Goal: Task Accomplishment & Management: Manage account settings

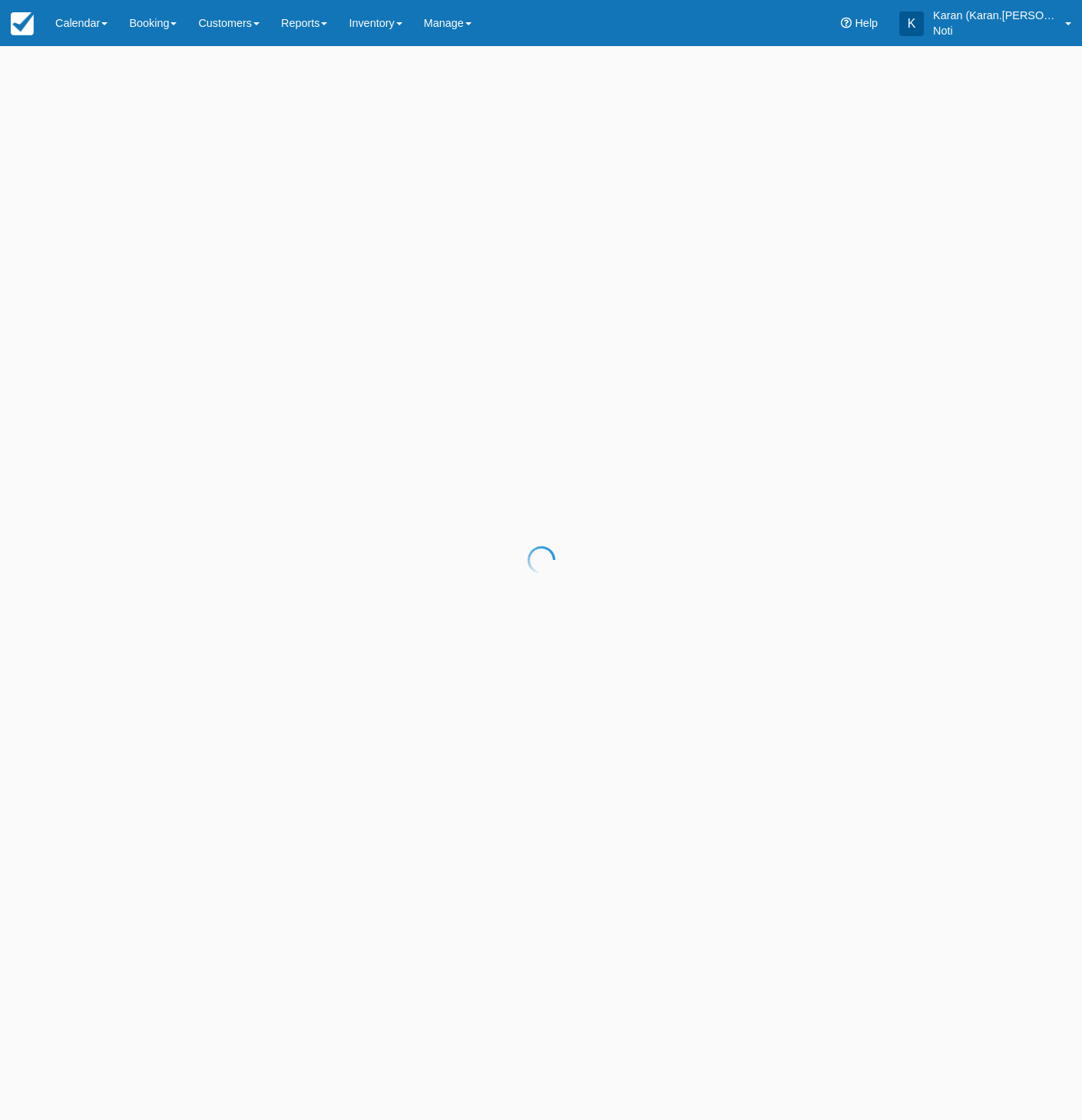
click at [455, 25] on div at bounding box center [541, 560] width 1082 height 1120
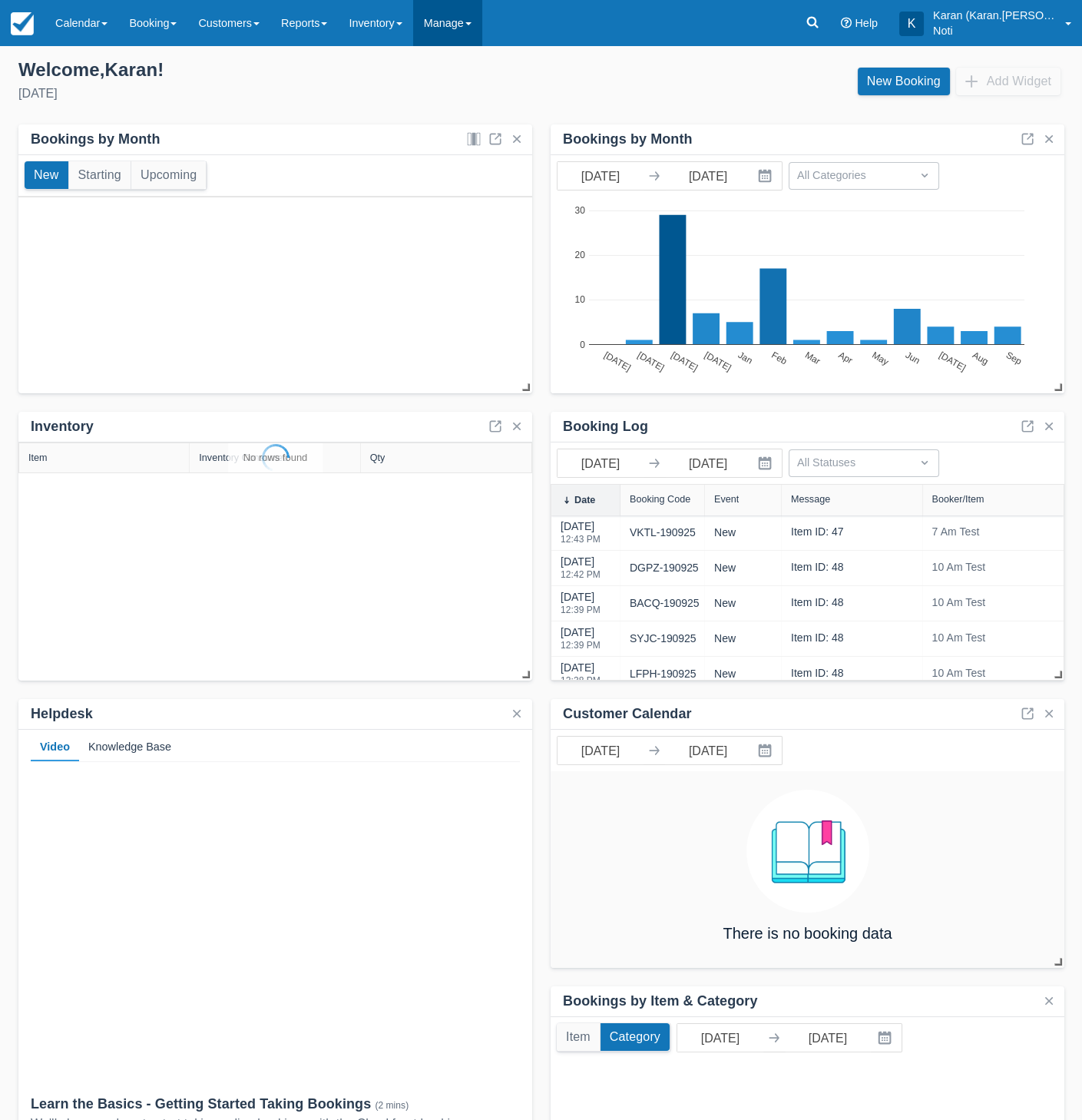
click at [463, 25] on link "Manage" at bounding box center [447, 23] width 69 height 46
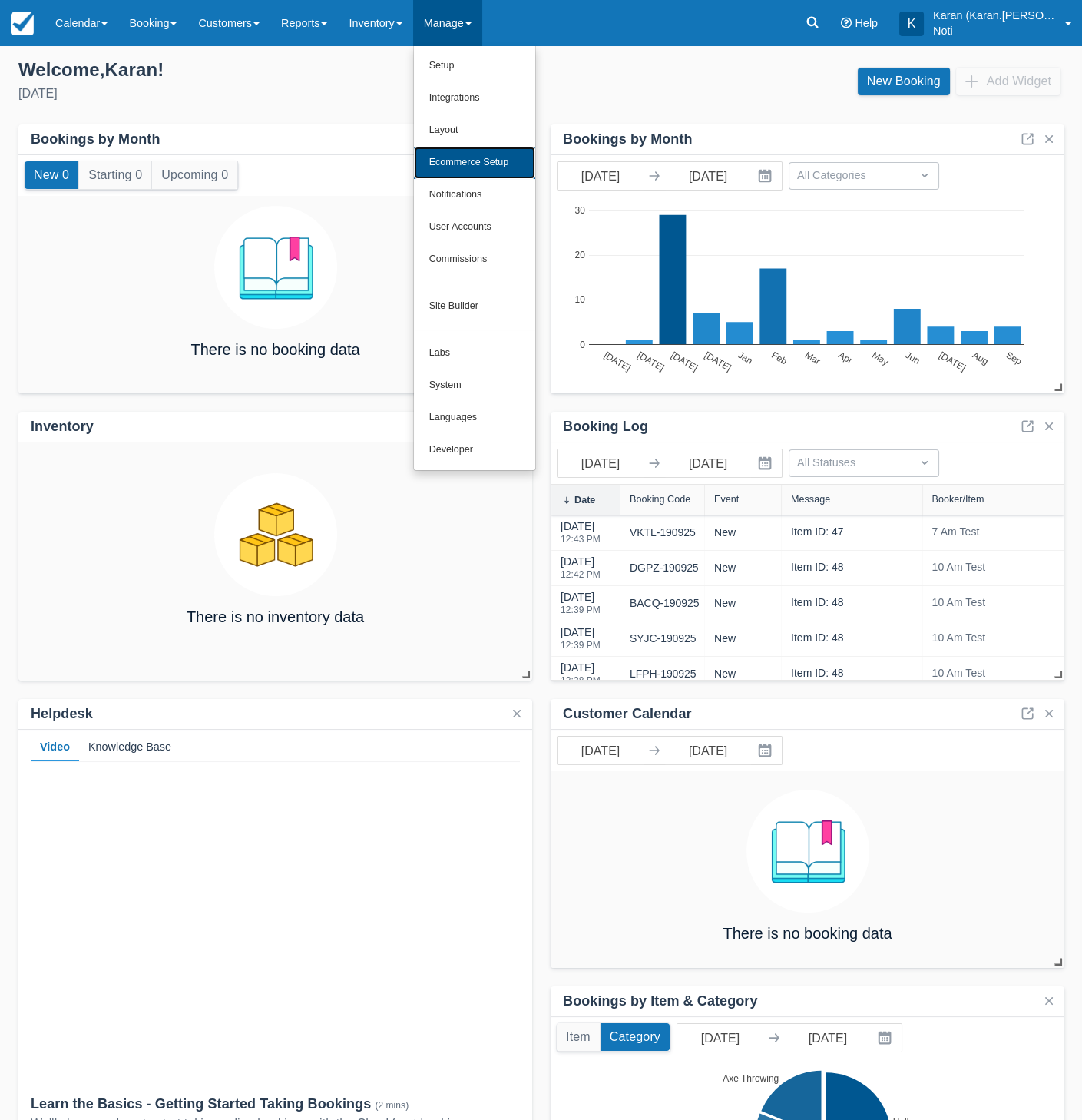
click at [470, 160] on link "Ecommerce Setup" at bounding box center [474, 163] width 121 height 33
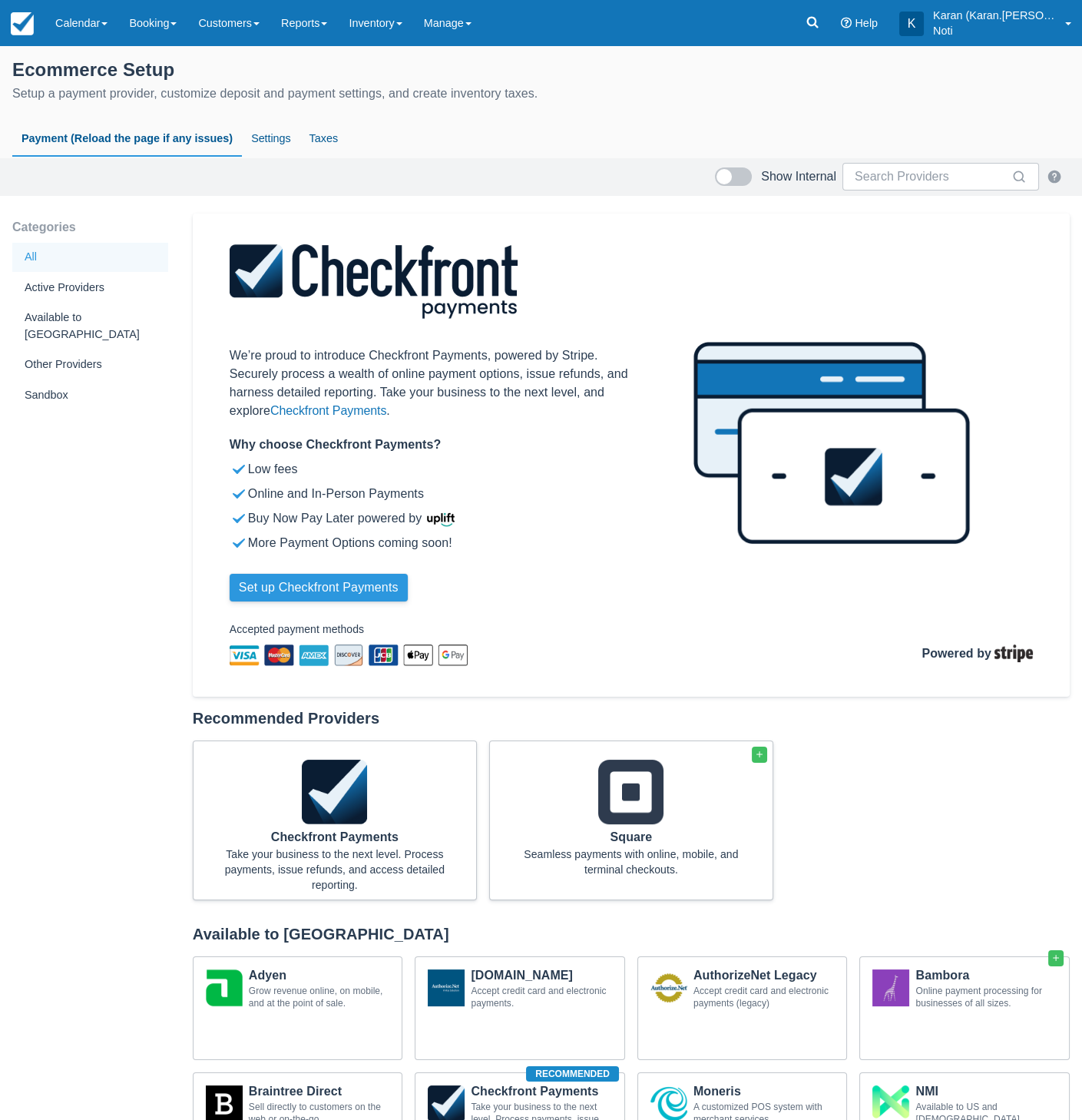
click at [360, 597] on button "Set up Checkfront Payments" at bounding box center [318, 587] width 178 height 28
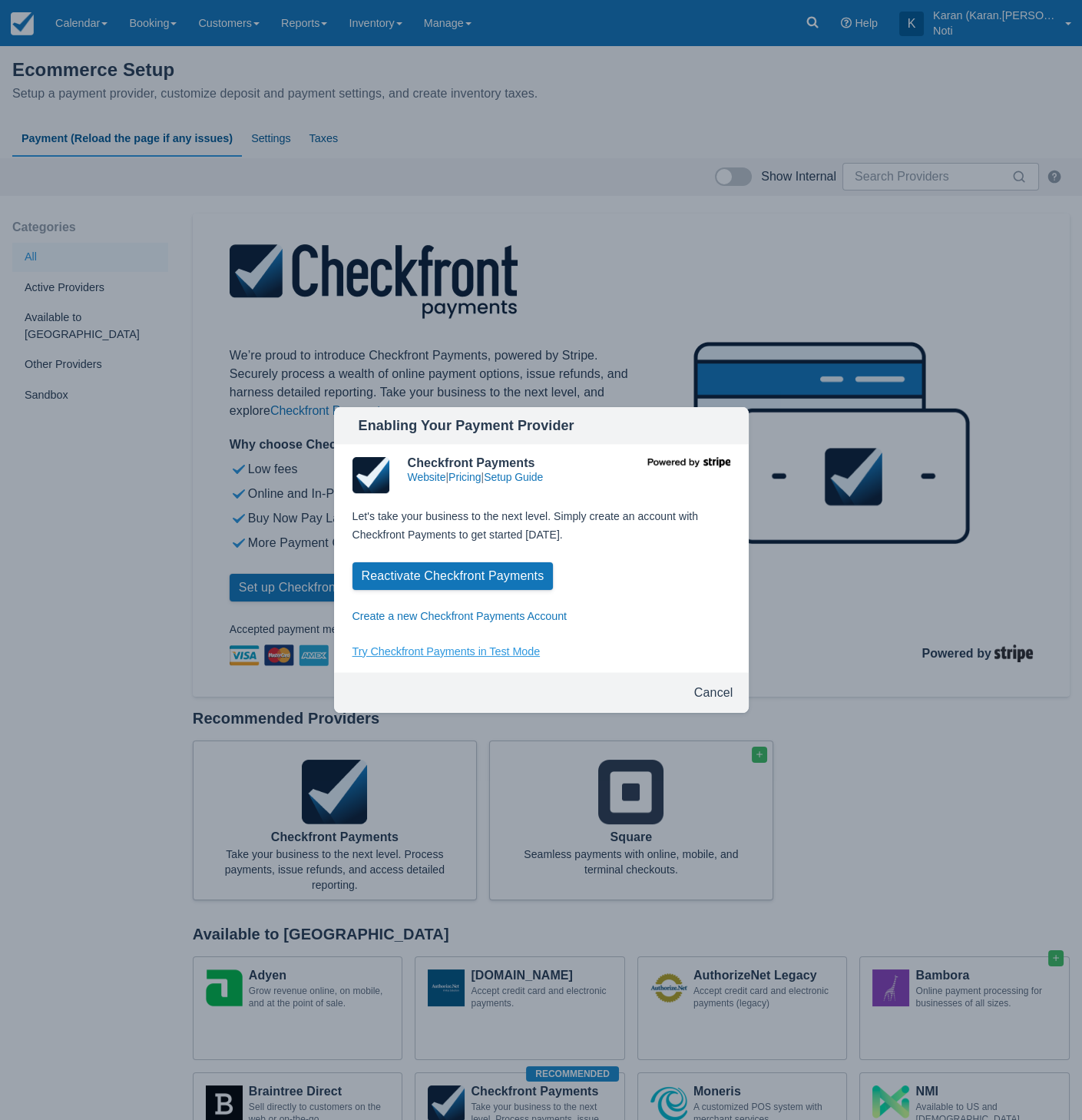
click at [424, 648] on button "Try Checkfront Payments in Test Mode" at bounding box center [446, 652] width 189 height 17
click at [714, 697] on button "Cancel" at bounding box center [713, 693] width 51 height 28
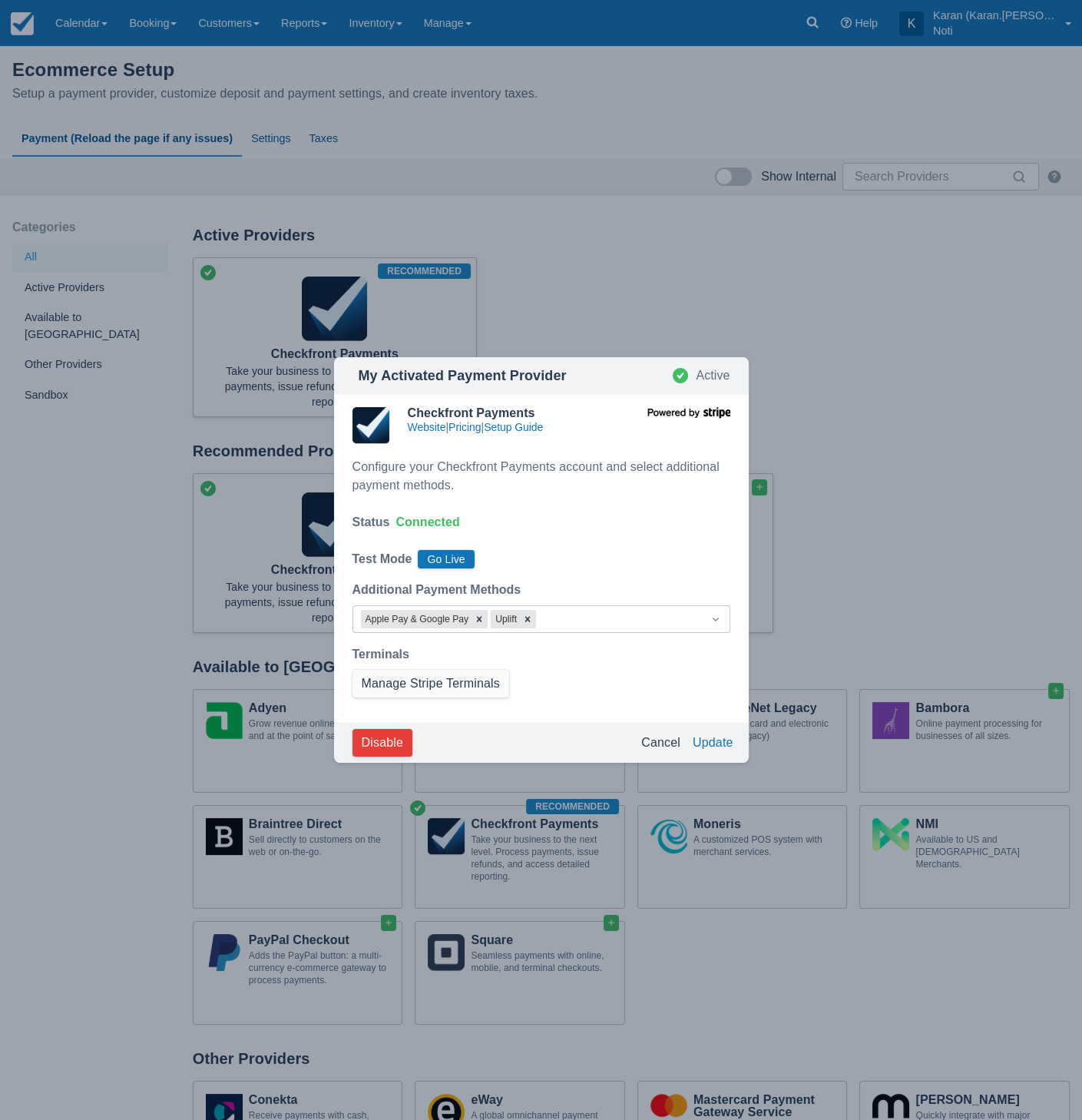
drag, startPoint x: 665, startPoint y: 748, endPoint x: 621, endPoint y: 679, distance: 81.8
click at [663, 748] on button "Cancel" at bounding box center [660, 742] width 51 height 28
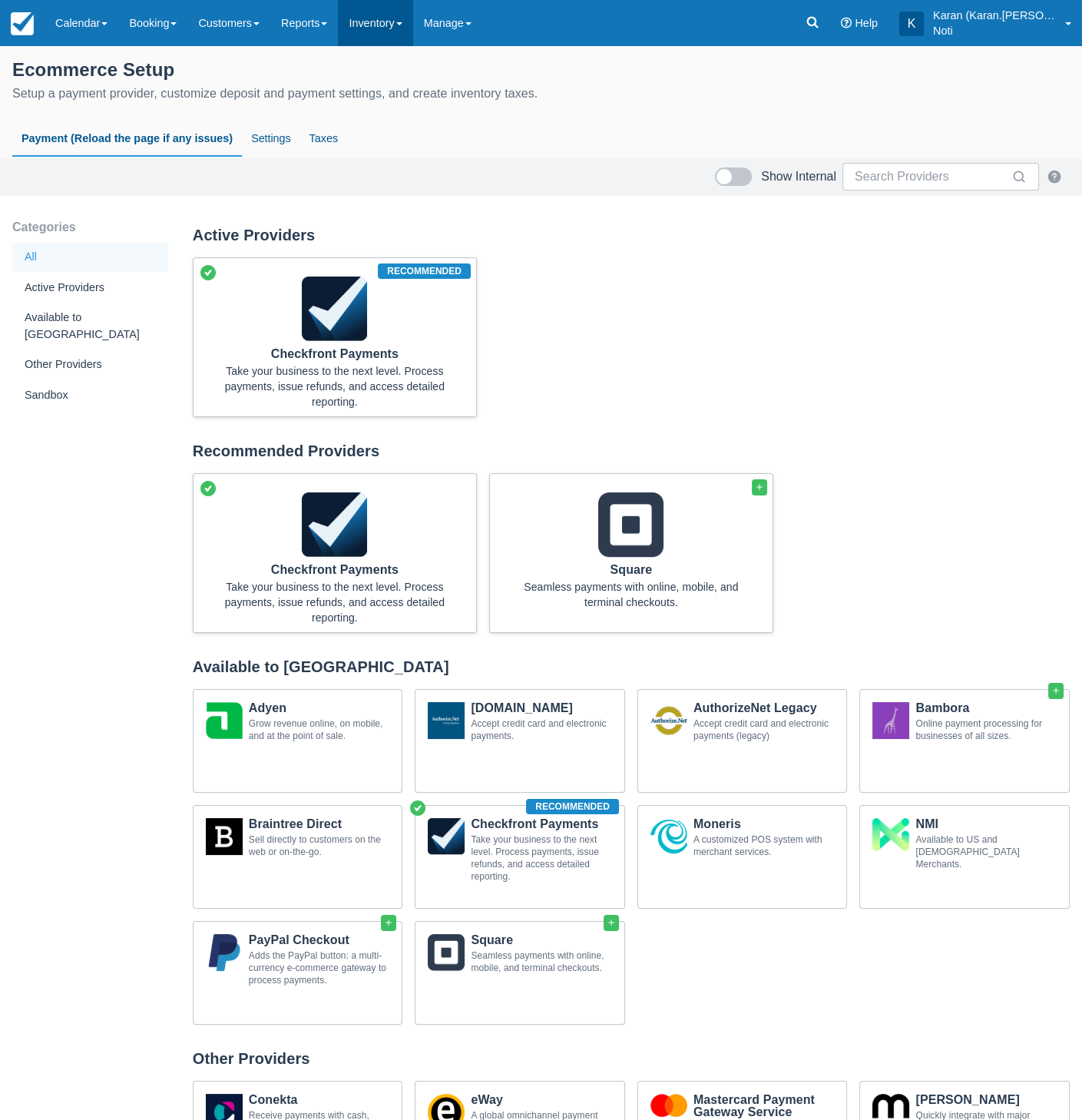
click at [413, 35] on link "Inventory" at bounding box center [374, 23] width 74 height 46
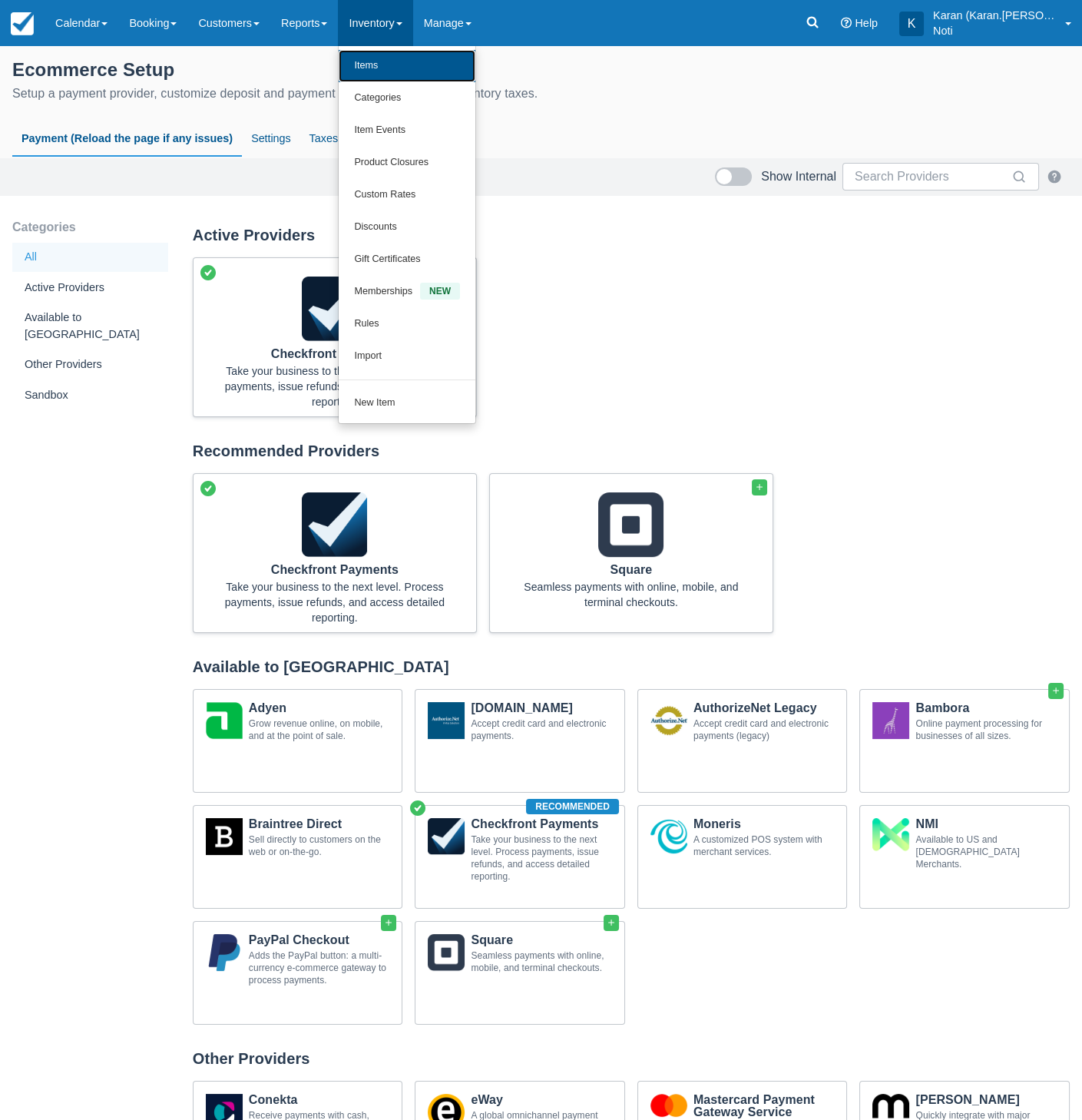
click at [402, 64] on link "Items" at bounding box center [407, 66] width 137 height 33
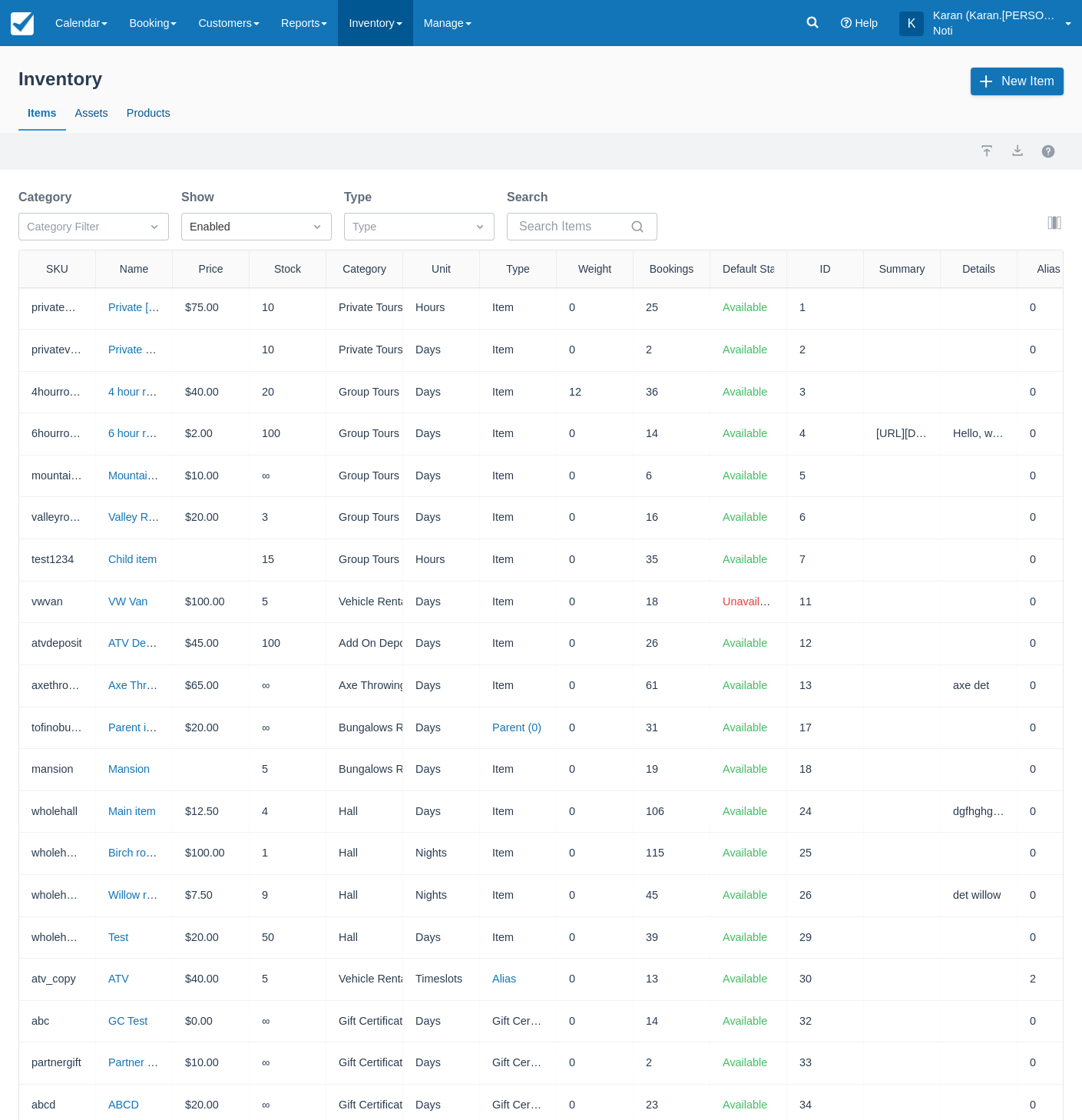
click at [381, 25] on link "Inventory" at bounding box center [374, 23] width 74 height 46
click at [212, 133] on div "Import Export" at bounding box center [541, 151] width 1082 height 37
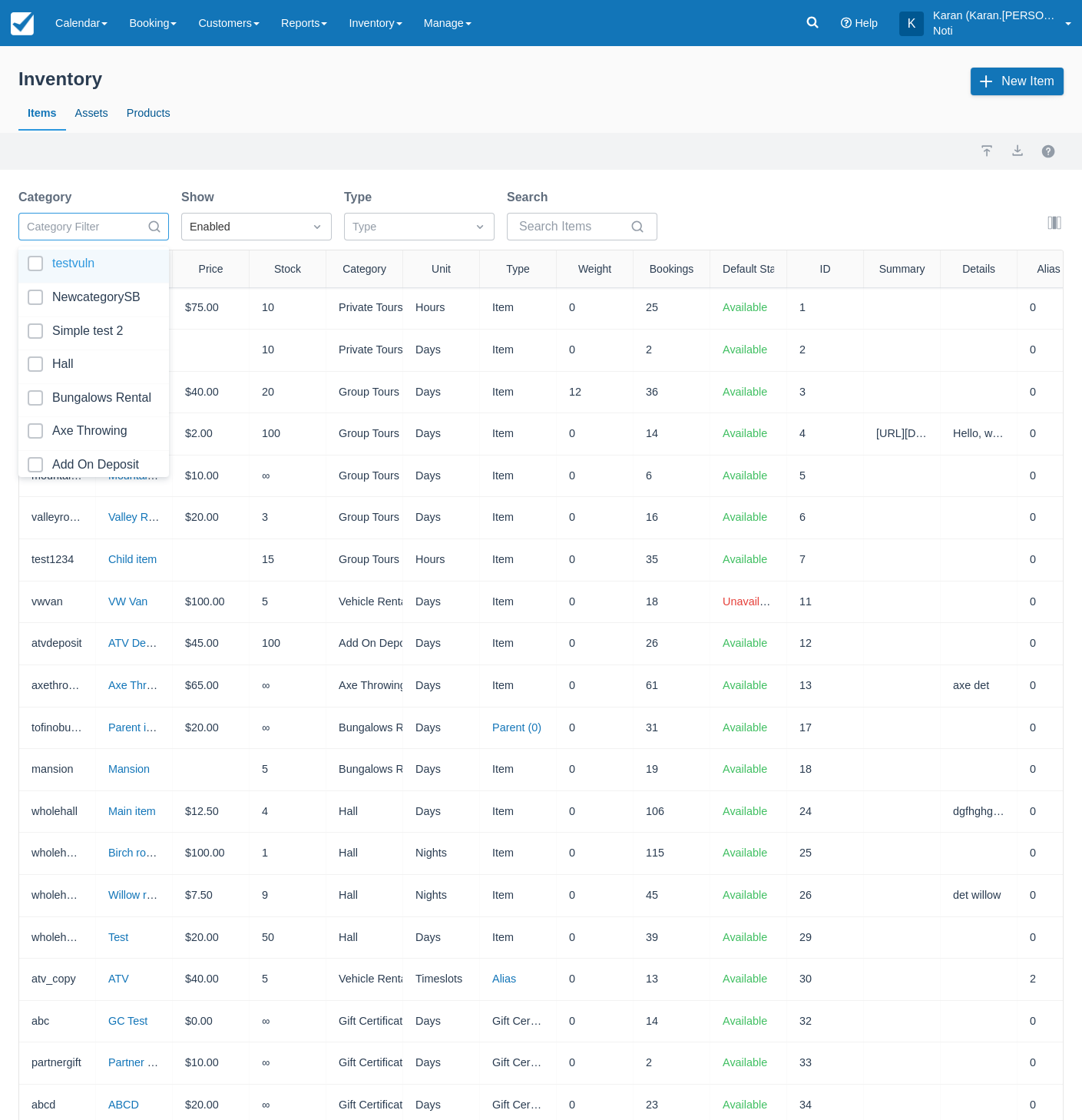
drag, startPoint x: 96, startPoint y: 218, endPoint x: 101, endPoint y: 226, distance: 9.4
click at [96, 219] on div at bounding box center [80, 227] width 106 height 20
type input "g"
click at [576, 229] on input "Search" at bounding box center [573, 226] width 108 height 28
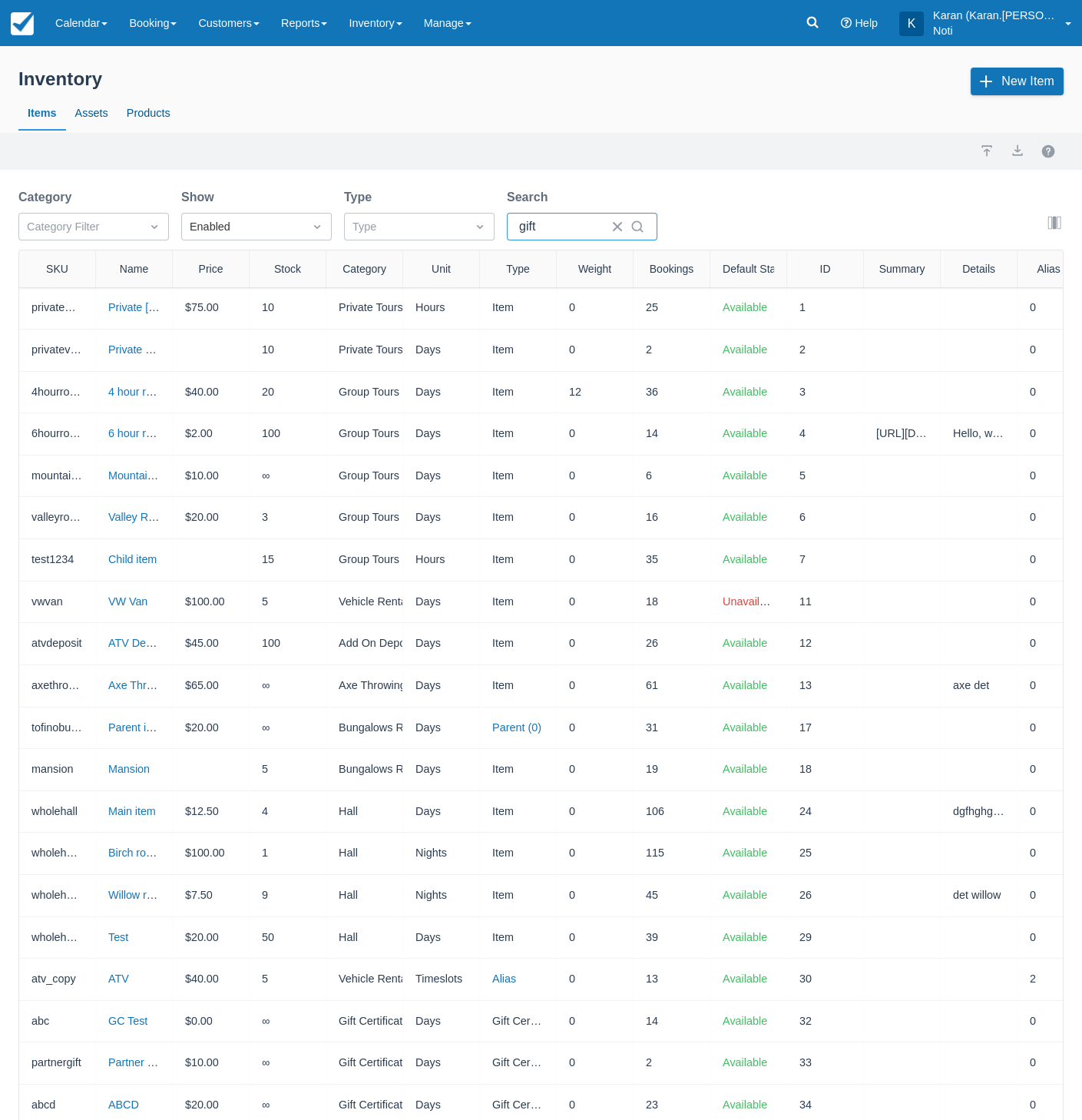
type input "gift"
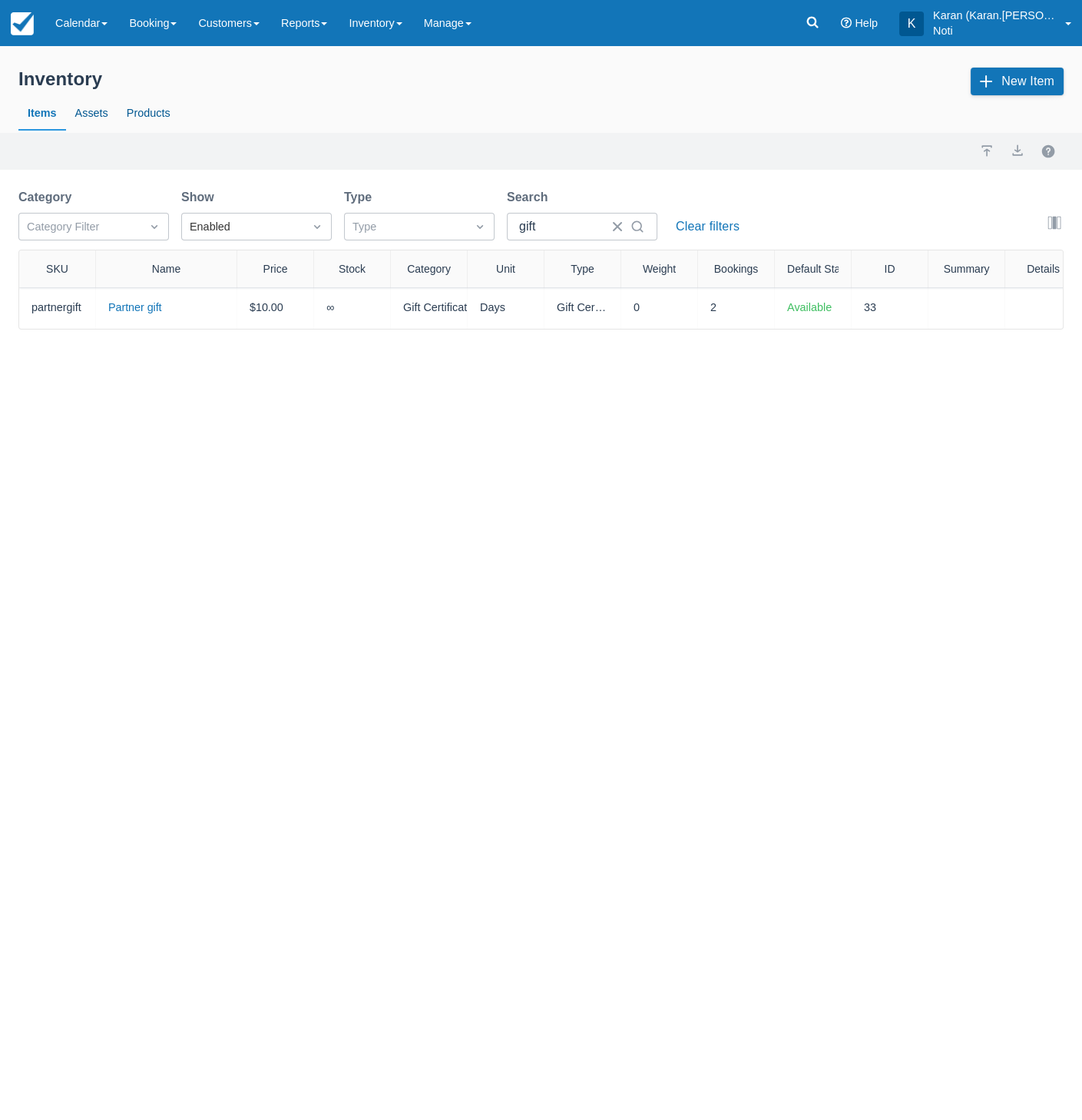
drag, startPoint x: 180, startPoint y: 263, endPoint x: 276, endPoint y: 274, distance: 96.6
click at [250, 274] on div at bounding box center [236, 268] width 28 height 37
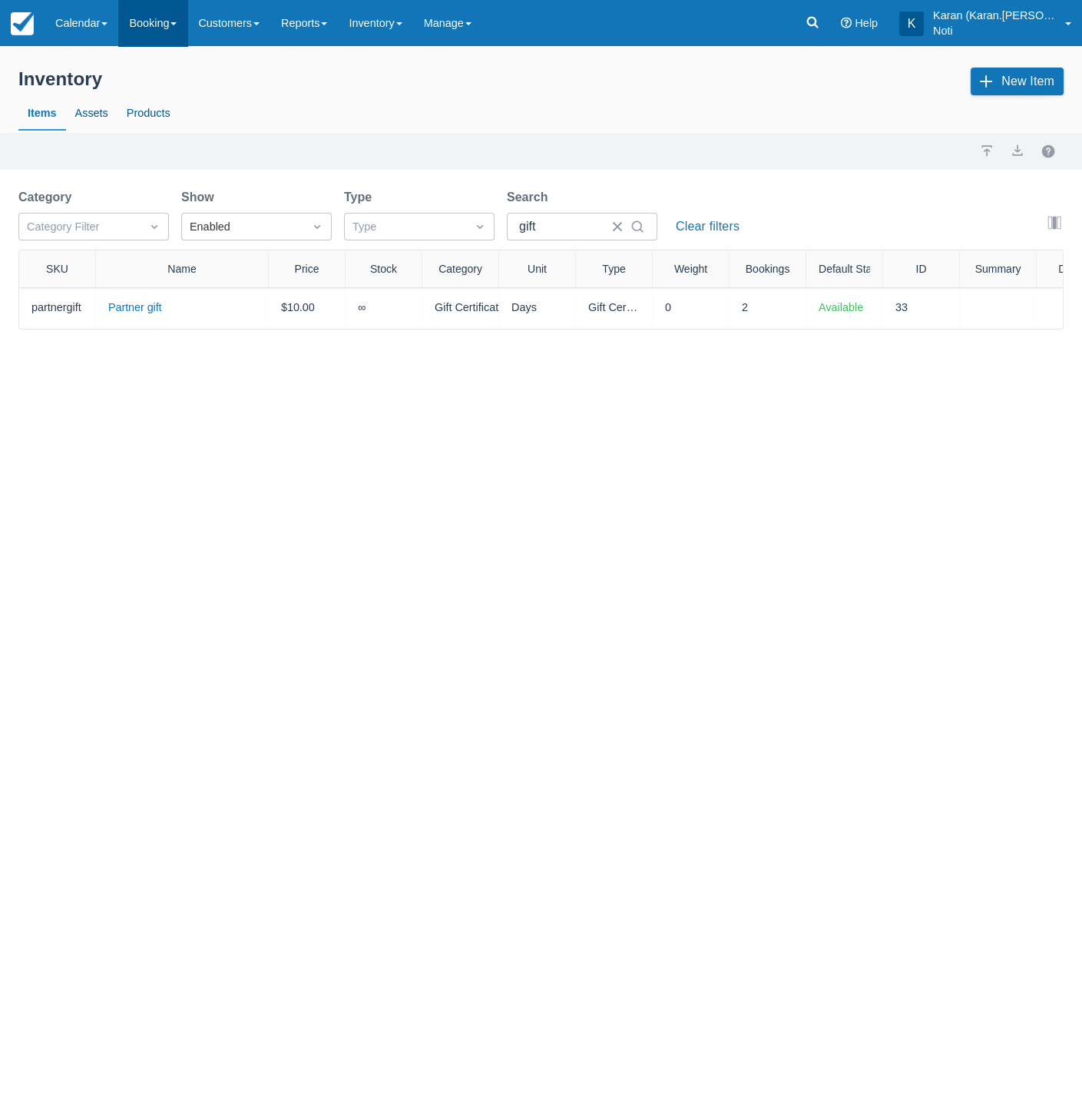
click at [165, 37] on link "Booking" at bounding box center [153, 23] width 69 height 46
click at [463, 471] on div "Inventory New Item Items Assets Products Import Export Category Category Filter…" at bounding box center [541, 583] width 1082 height 1074
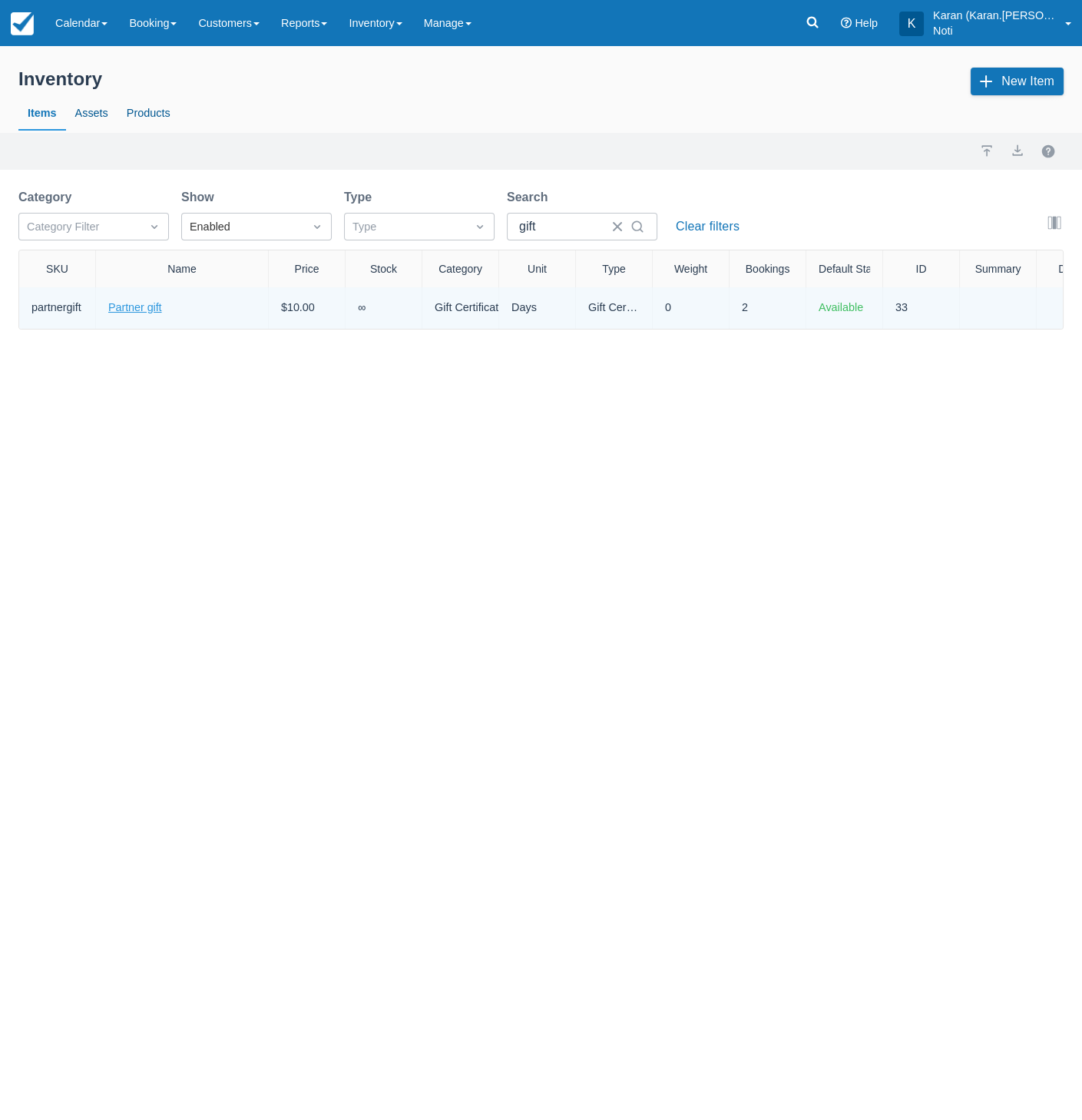
click at [120, 308] on link "Partner gift" at bounding box center [136, 307] width 54 height 13
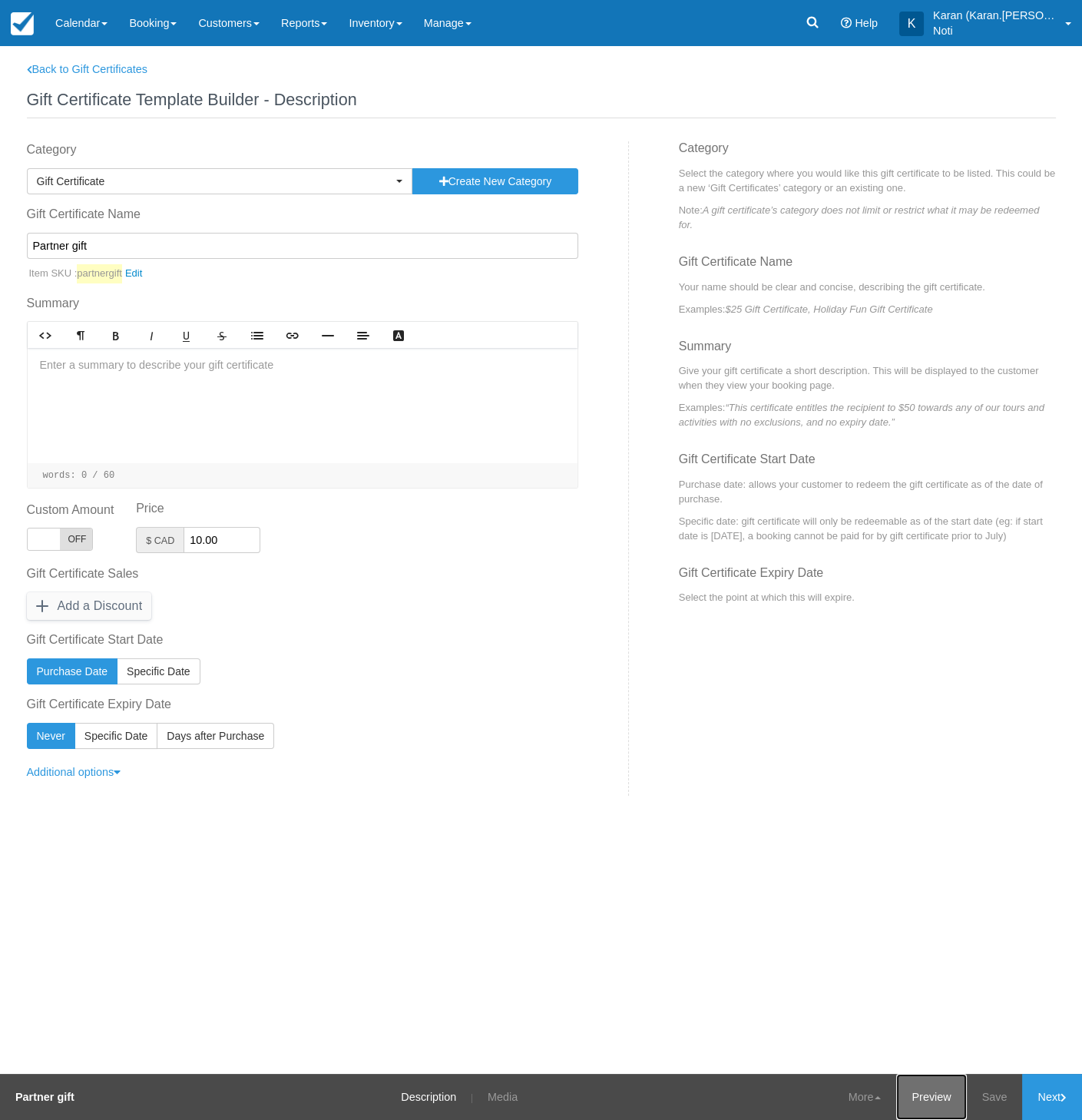
click at [951, 1107] on link "Preview" at bounding box center [931, 1097] width 70 height 46
click at [918, 1094] on link "Preview" at bounding box center [931, 1097] width 70 height 46
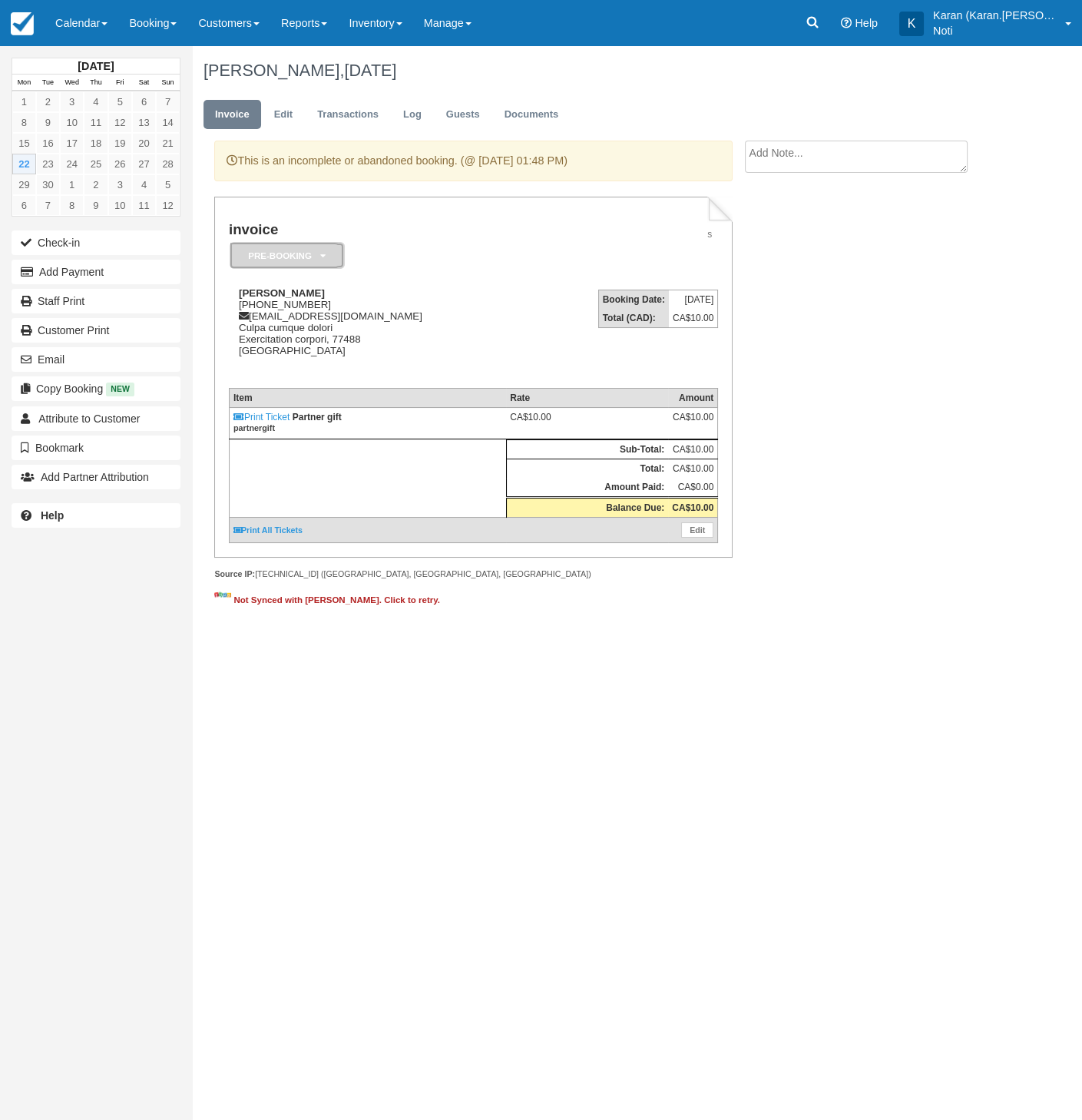
click at [286, 265] on em "Pre-booking" at bounding box center [288, 255] width 115 height 27
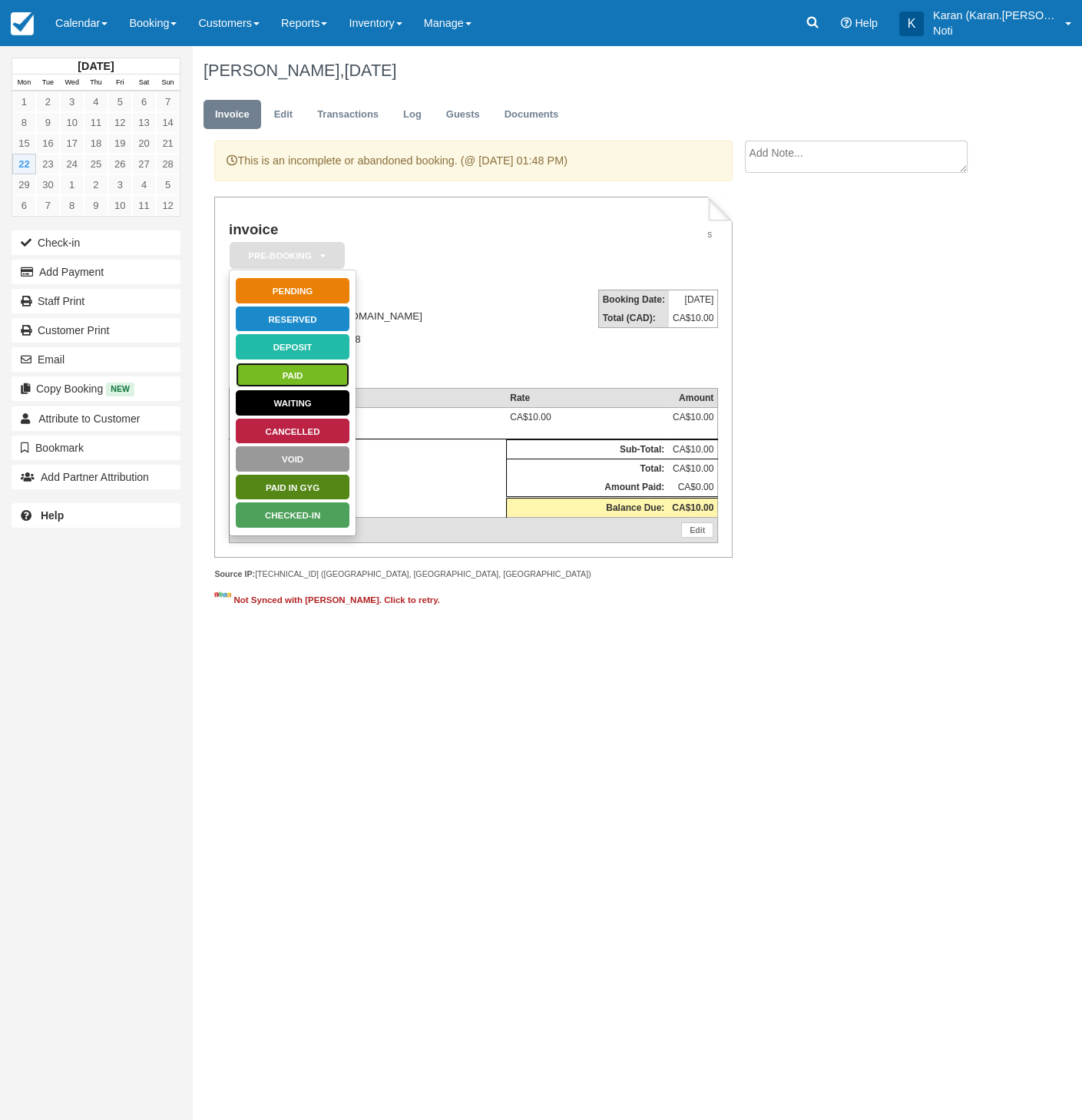
click at [322, 376] on link "Paid" at bounding box center [292, 375] width 115 height 27
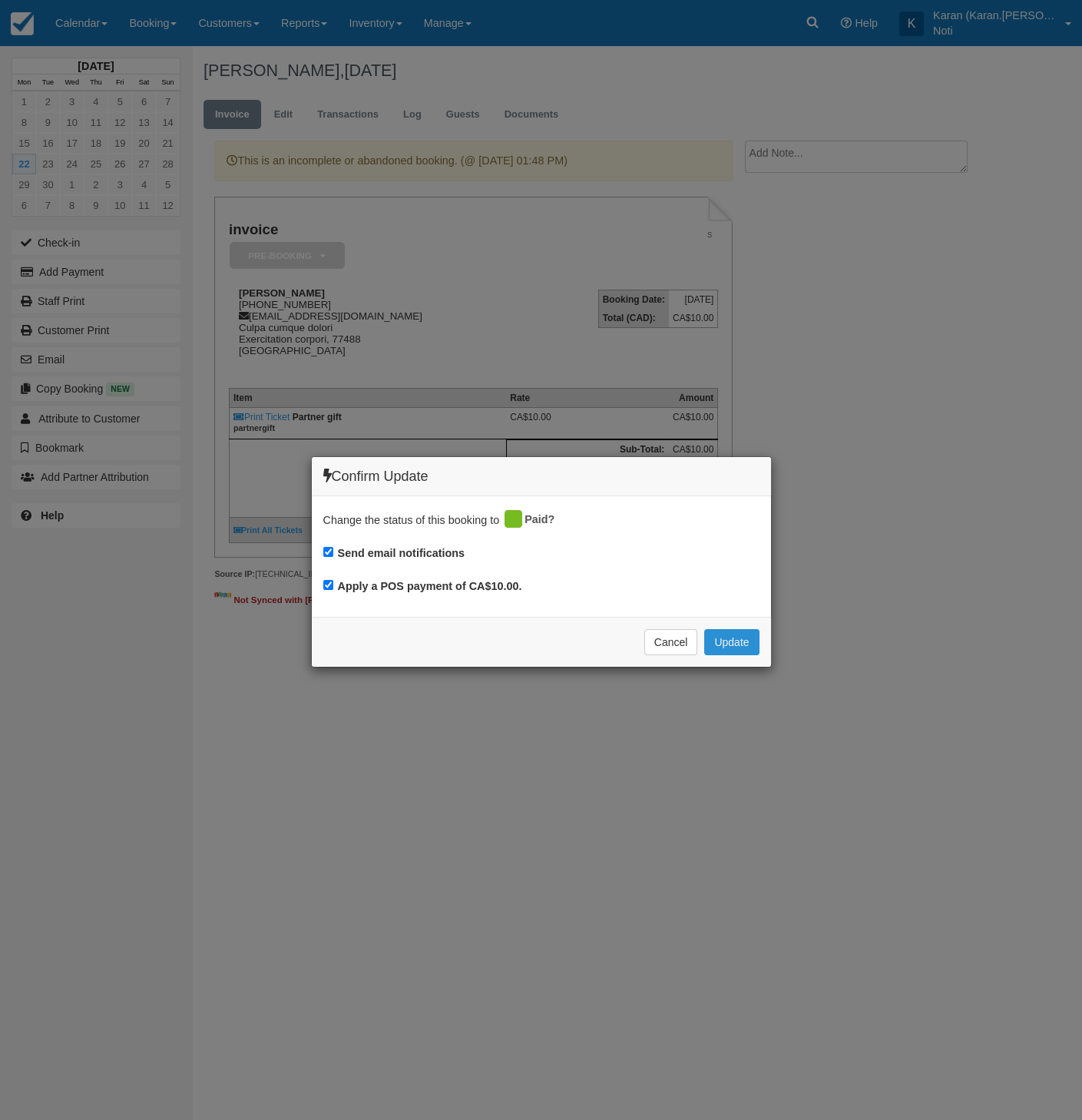
click at [720, 635] on button "Update" at bounding box center [731, 642] width 55 height 26
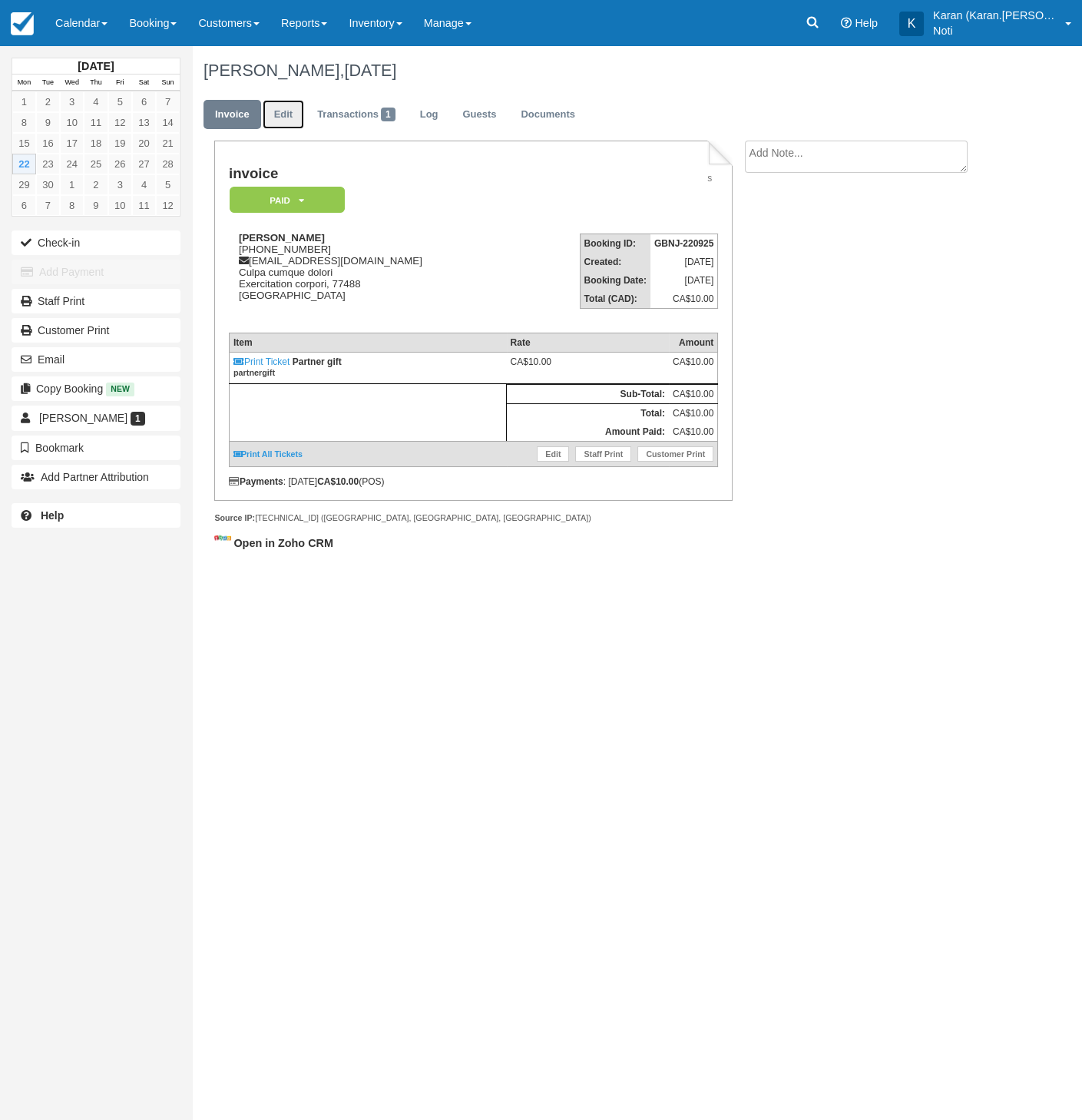
click at [274, 113] on link "Edit" at bounding box center [283, 115] width 41 height 30
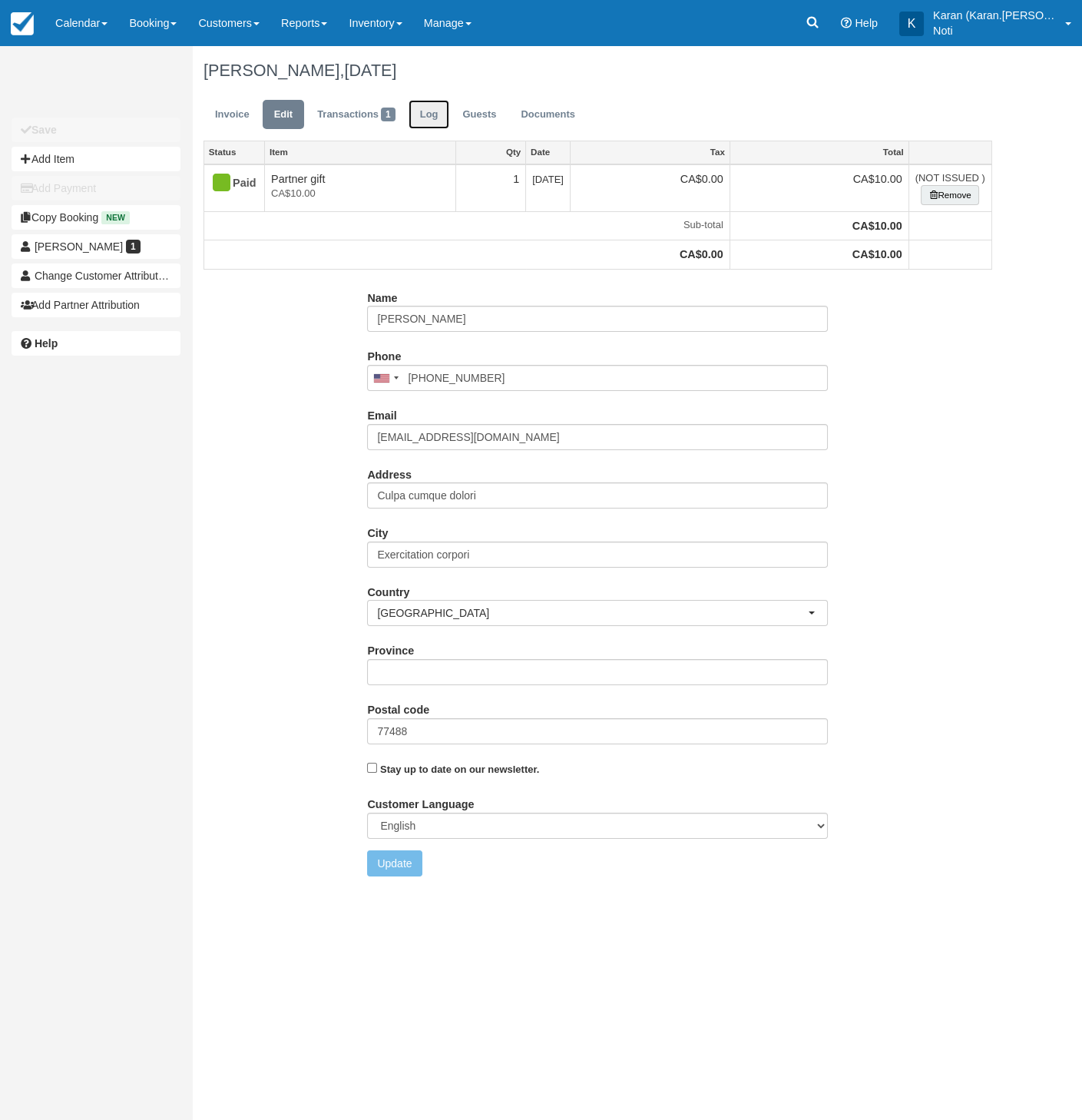
click at [429, 115] on link "Log" at bounding box center [429, 115] width 41 height 30
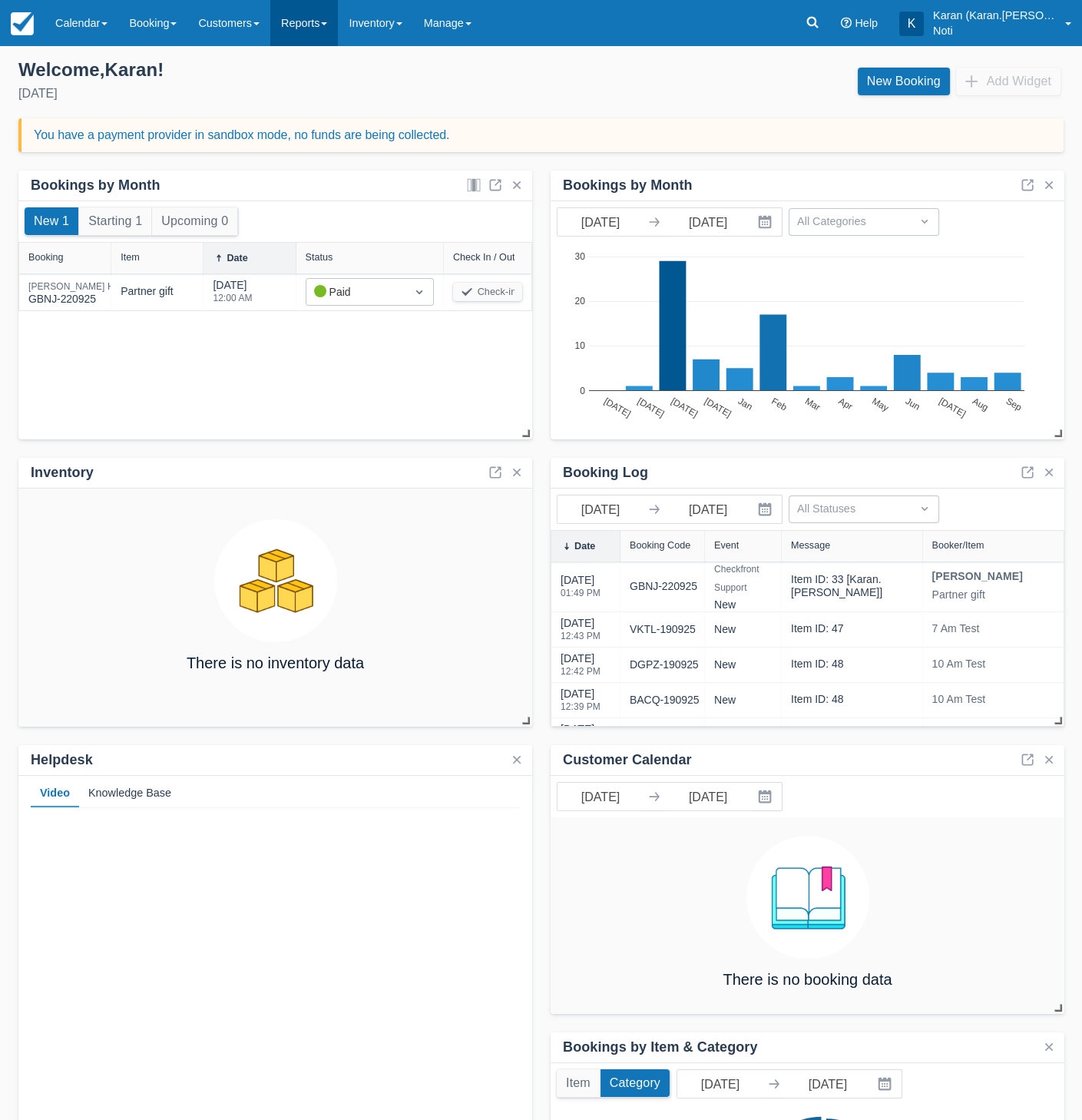
click at [317, 28] on link "Reports" at bounding box center [304, 23] width 67 height 46
click at [392, 33] on link "Inventory" at bounding box center [374, 23] width 74 height 46
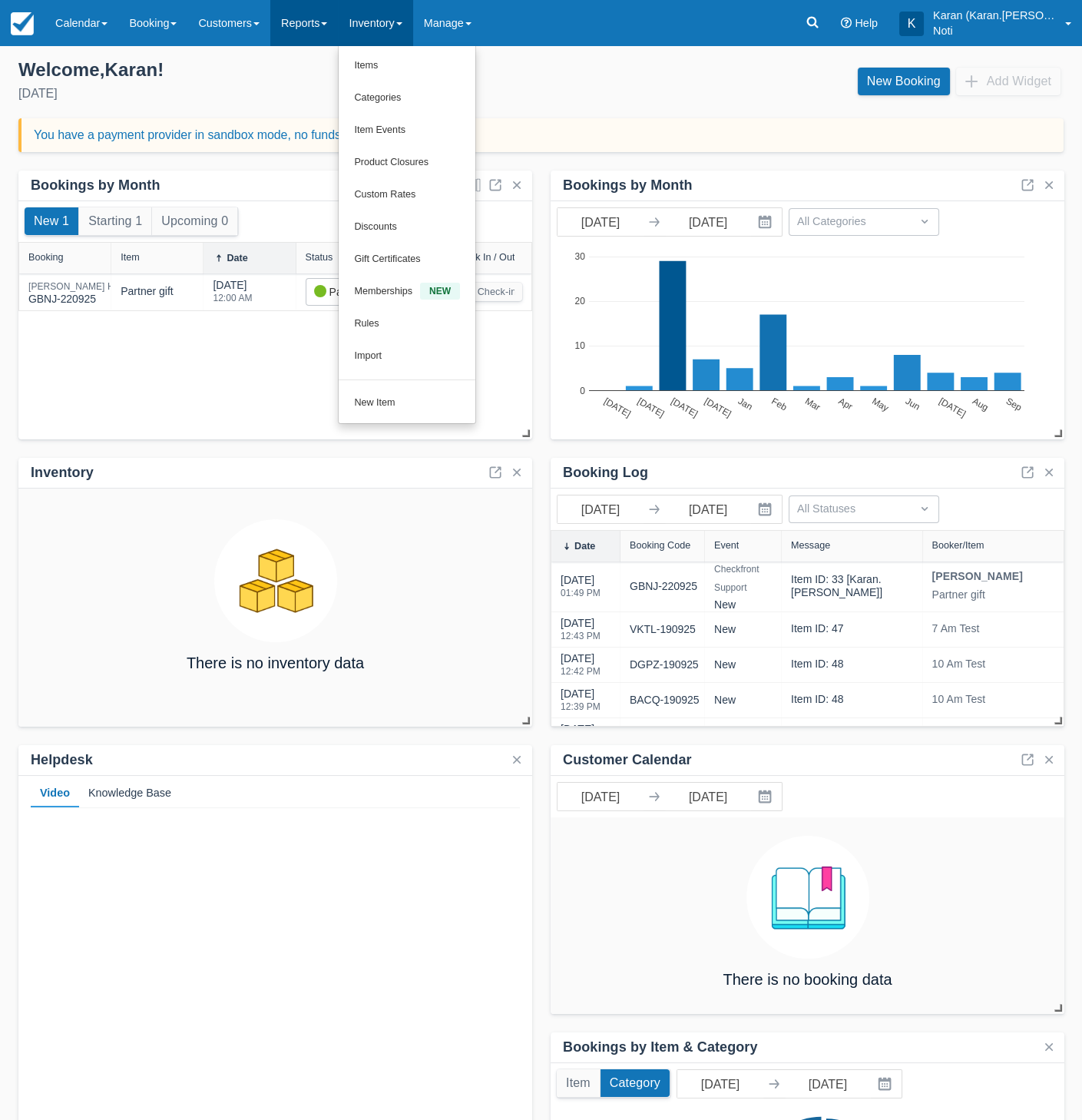
click at [336, 32] on link "Reports" at bounding box center [304, 23] width 67 height 46
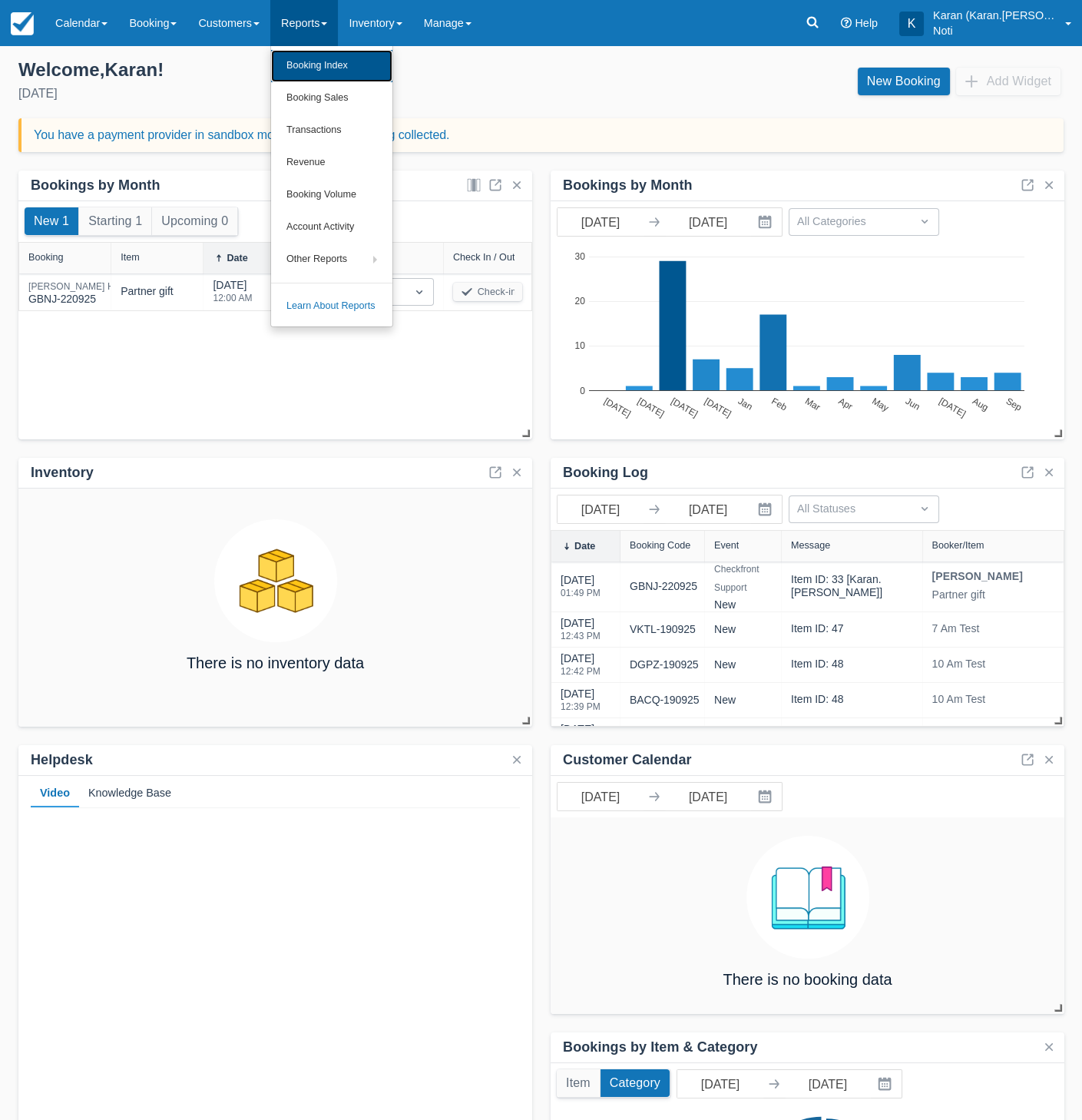
click at [353, 70] on link "Booking Index" at bounding box center [332, 66] width 121 height 33
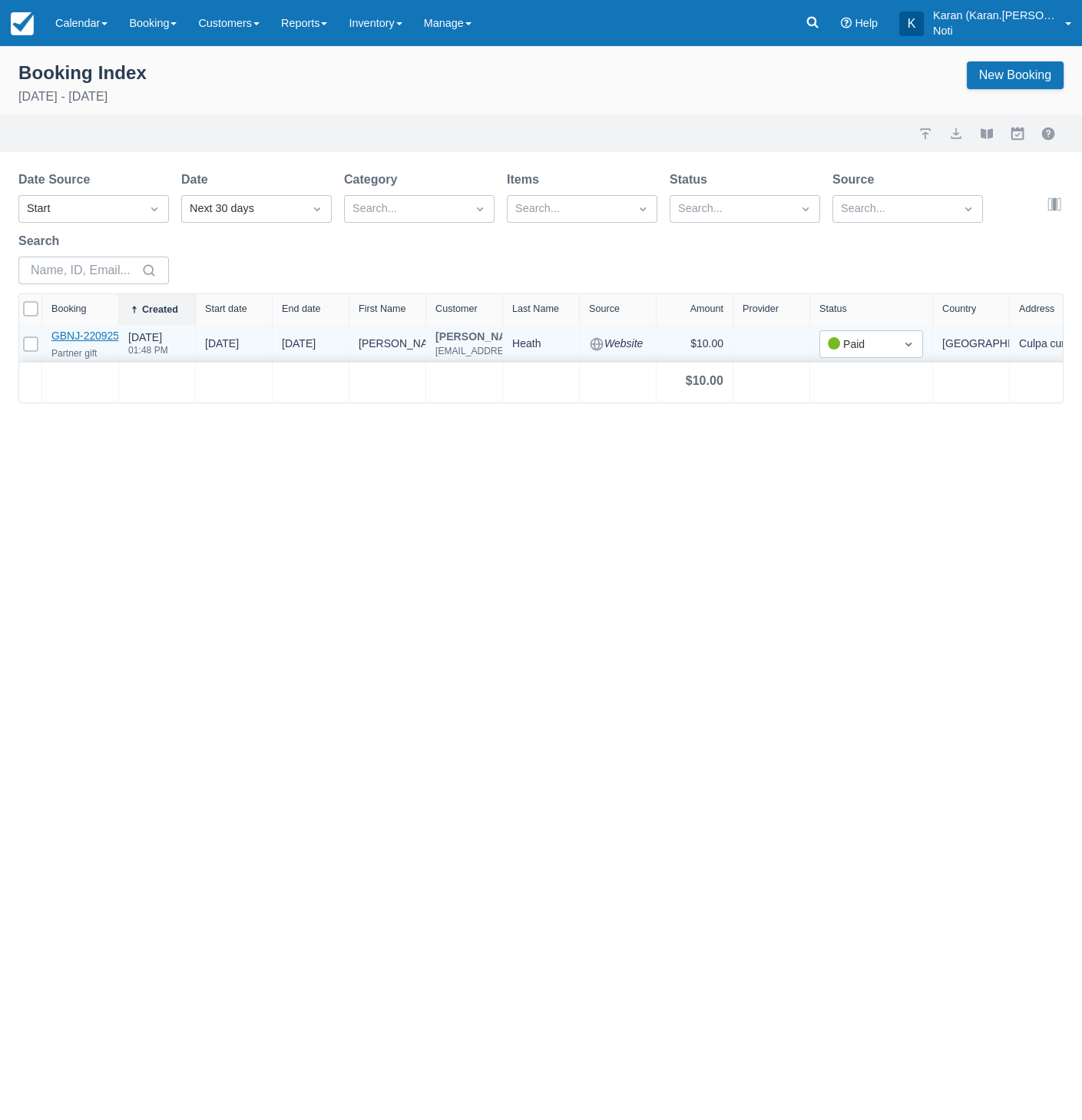
click at [89, 334] on link "GBNJ-220925" at bounding box center [85, 335] width 67 height 13
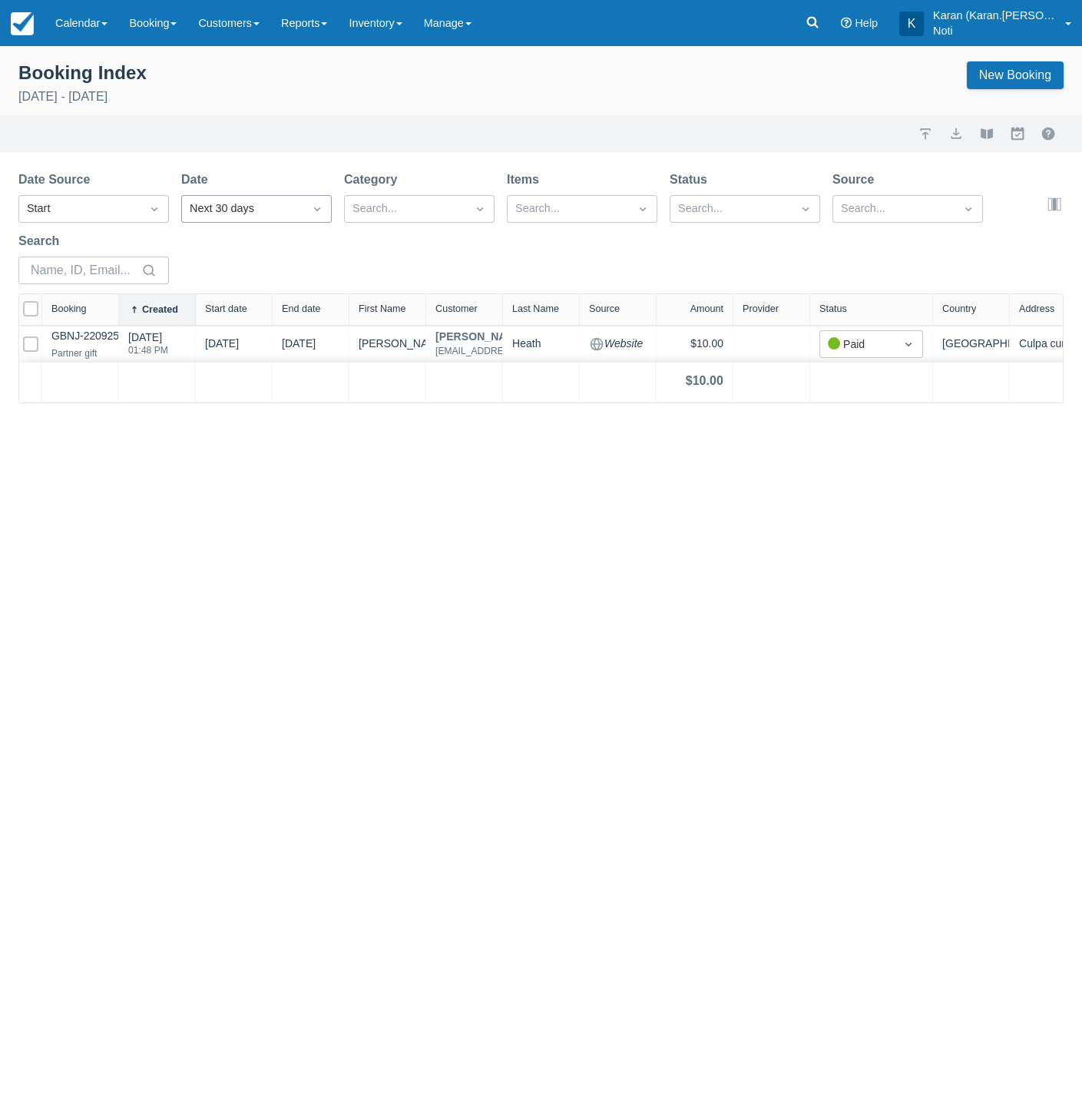
click at [229, 203] on div "Next 30 days" at bounding box center [242, 209] width 106 height 17
click at [232, 270] on div "All" at bounding box center [256, 276] width 150 height 30
select select "25"
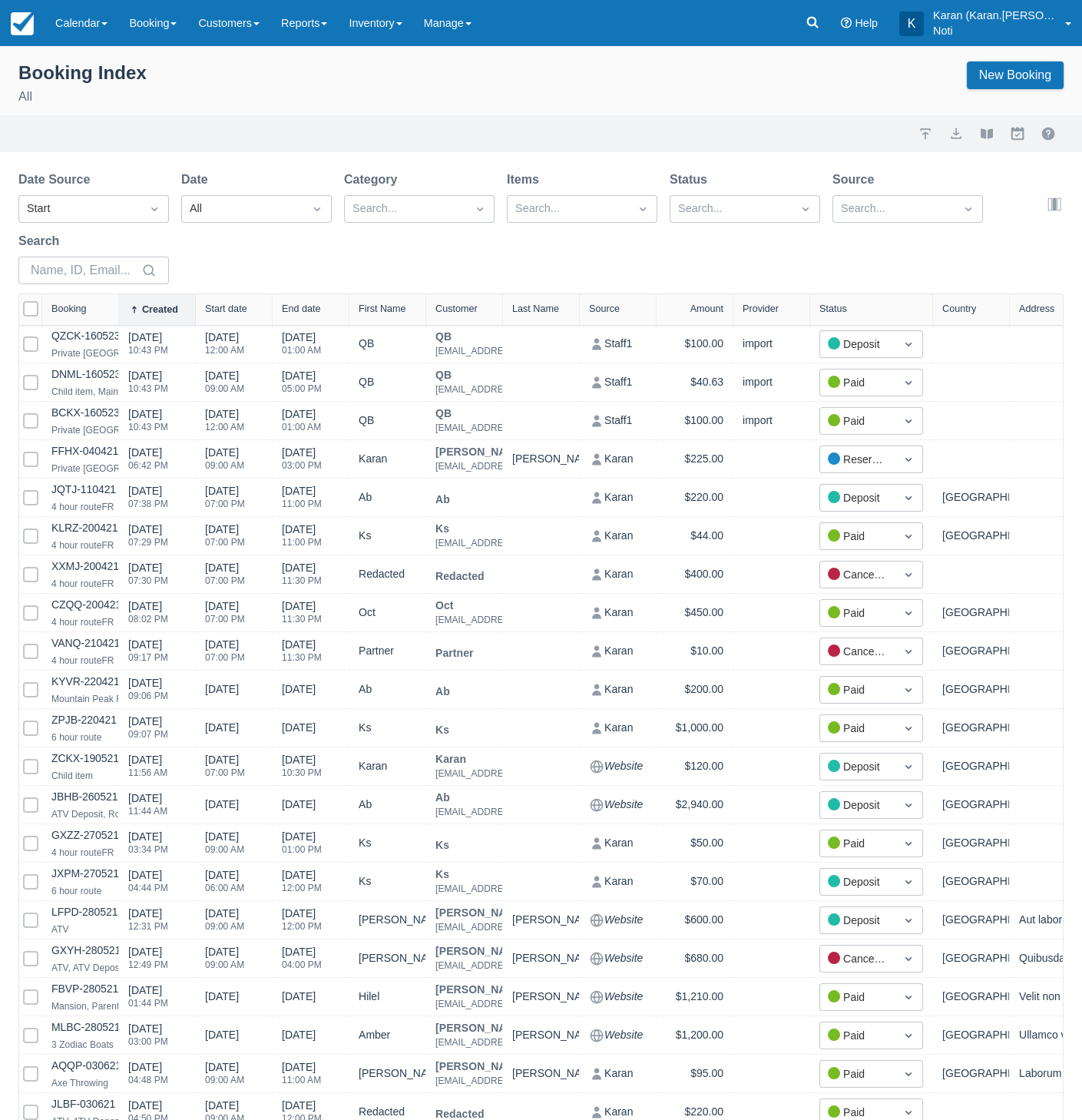
click at [315, 615] on div "11:30 PM" at bounding box center [302, 620] width 40 height 10
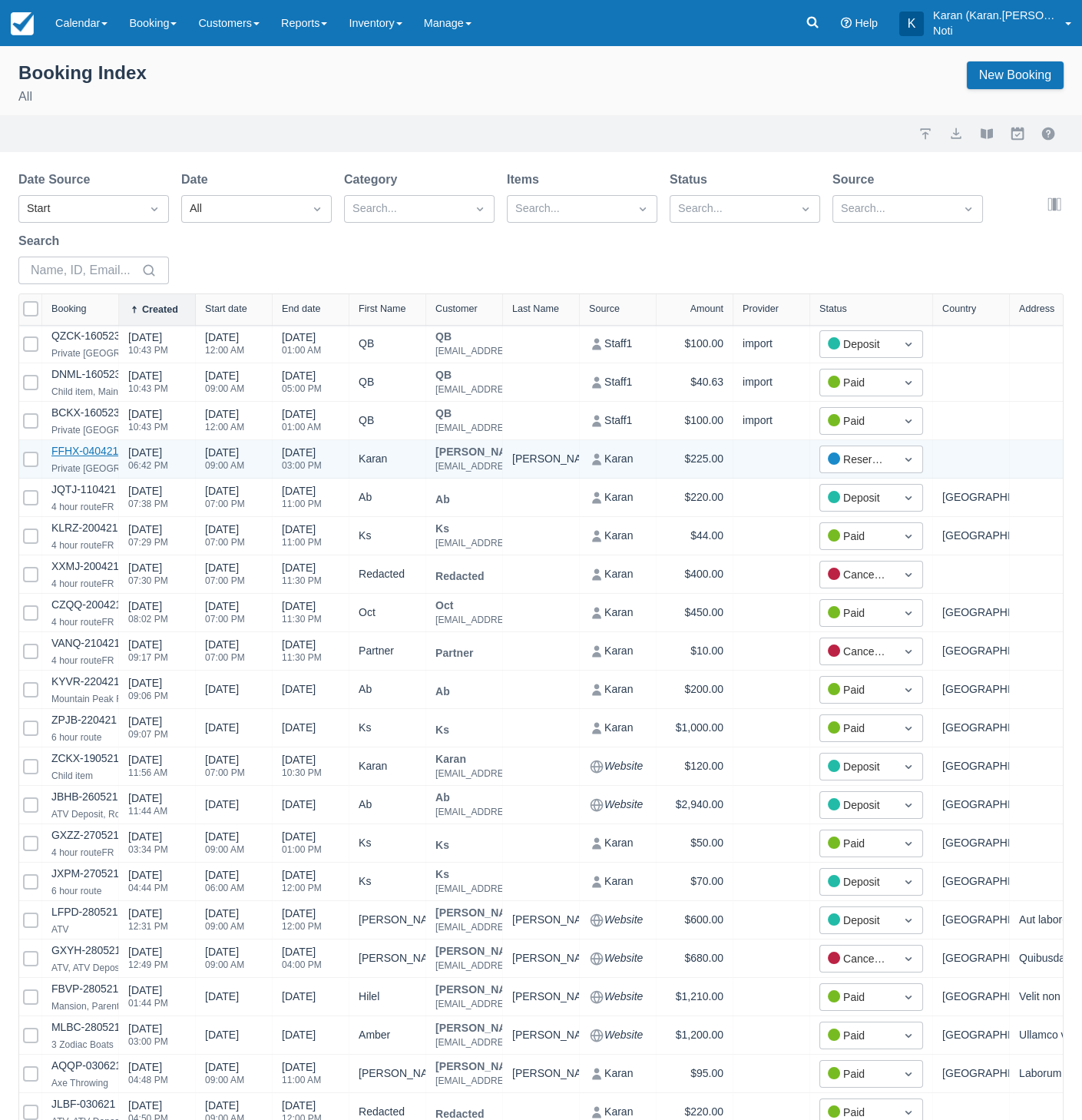
click at [81, 446] on link "FFHX-040421" at bounding box center [84, 450] width 66 height 13
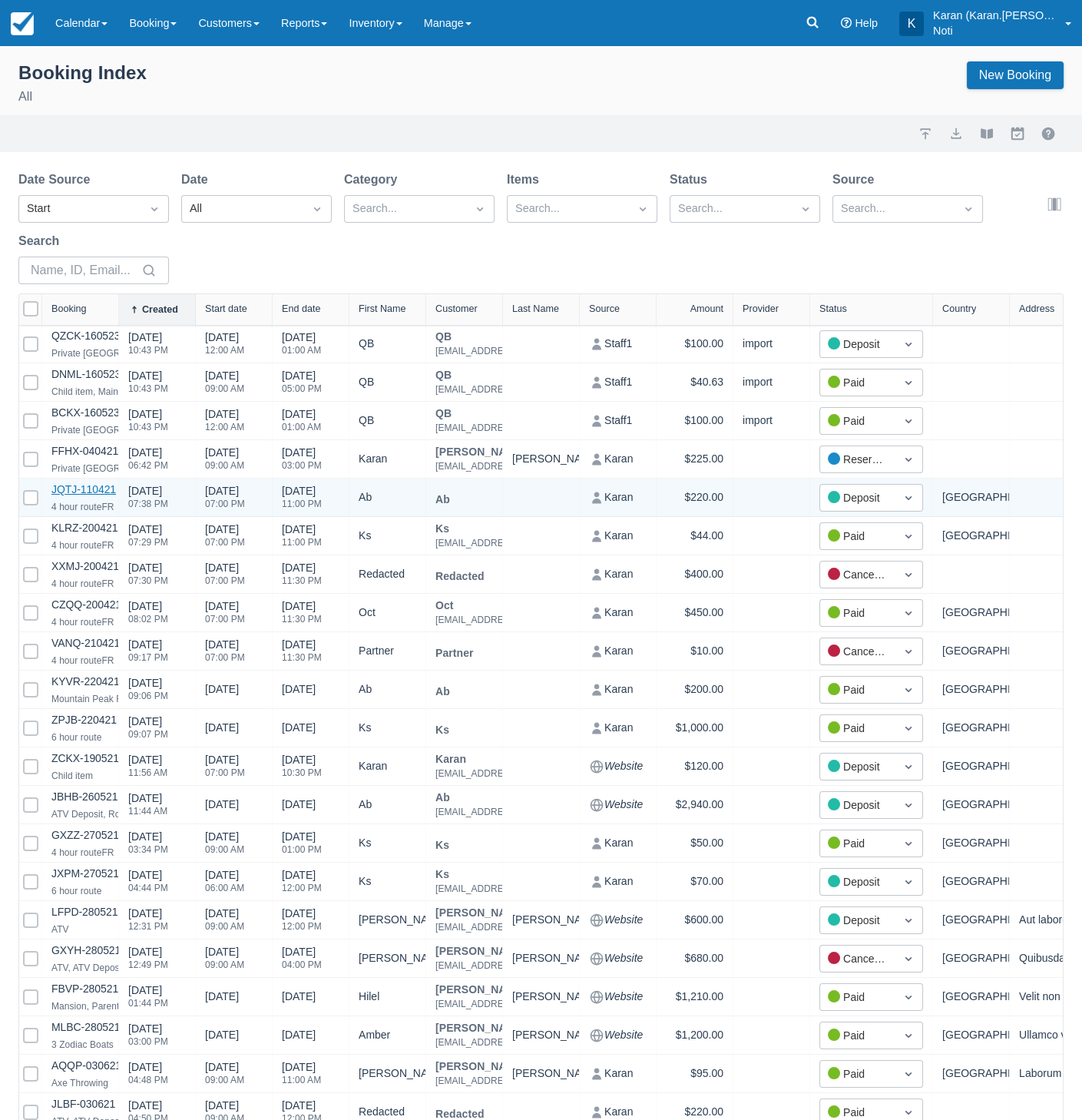
click at [80, 489] on link "JQTJ-110421" at bounding box center [83, 489] width 64 height 13
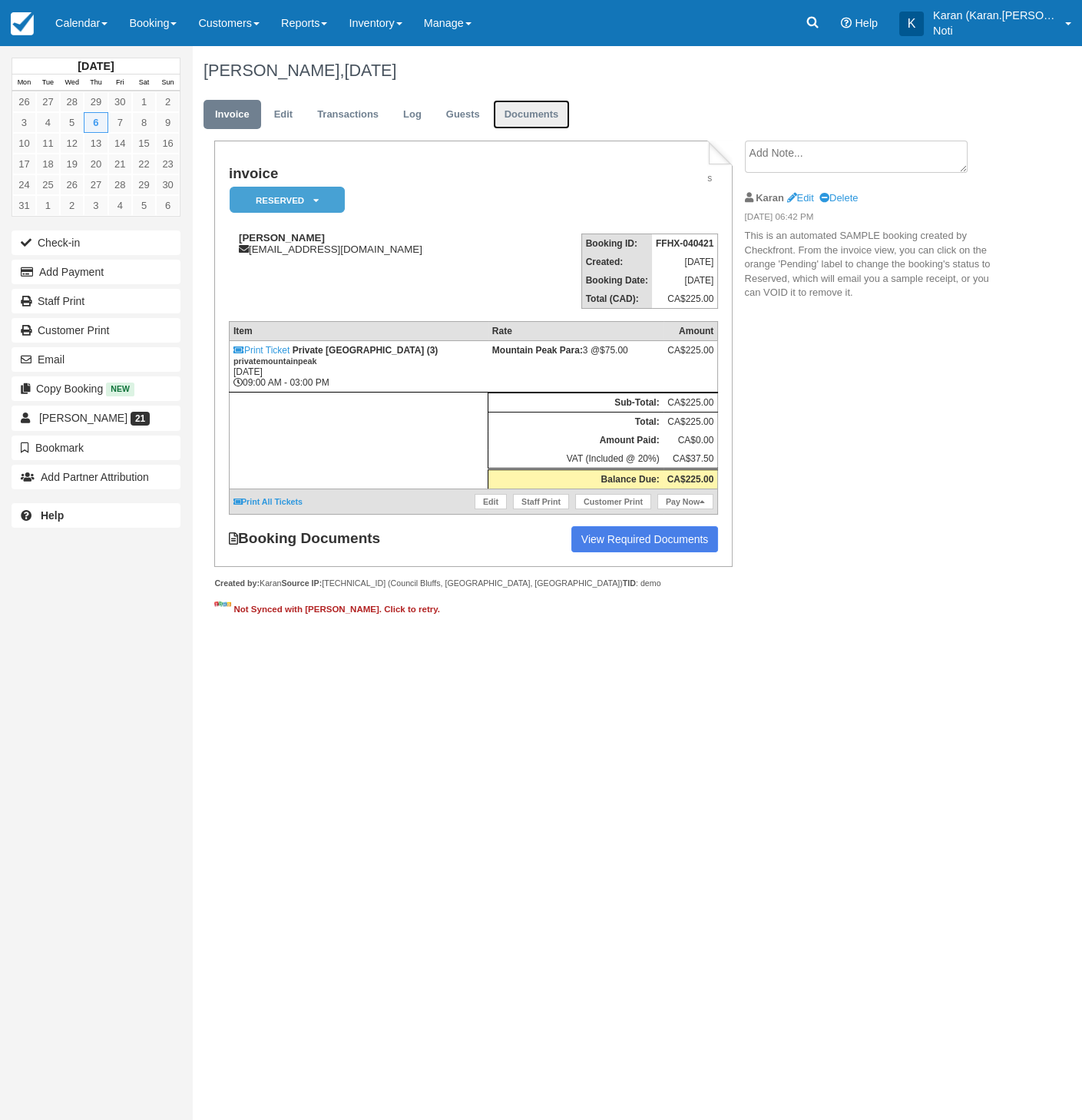
click at [516, 119] on link "Documents" at bounding box center [531, 115] width 78 height 30
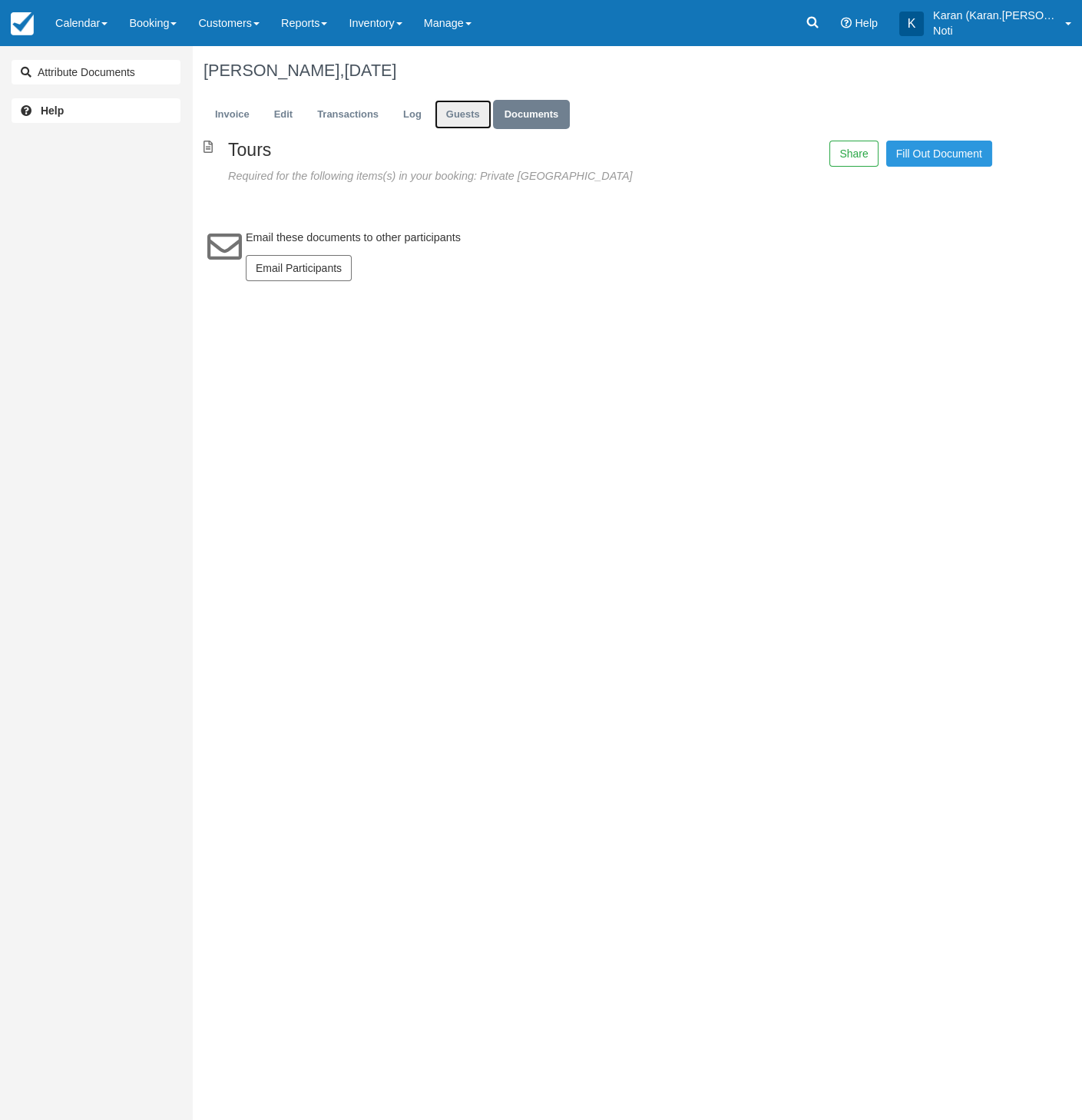
click at [461, 122] on link "Guests" at bounding box center [463, 115] width 57 height 30
